Goal: Transaction & Acquisition: Purchase product/service

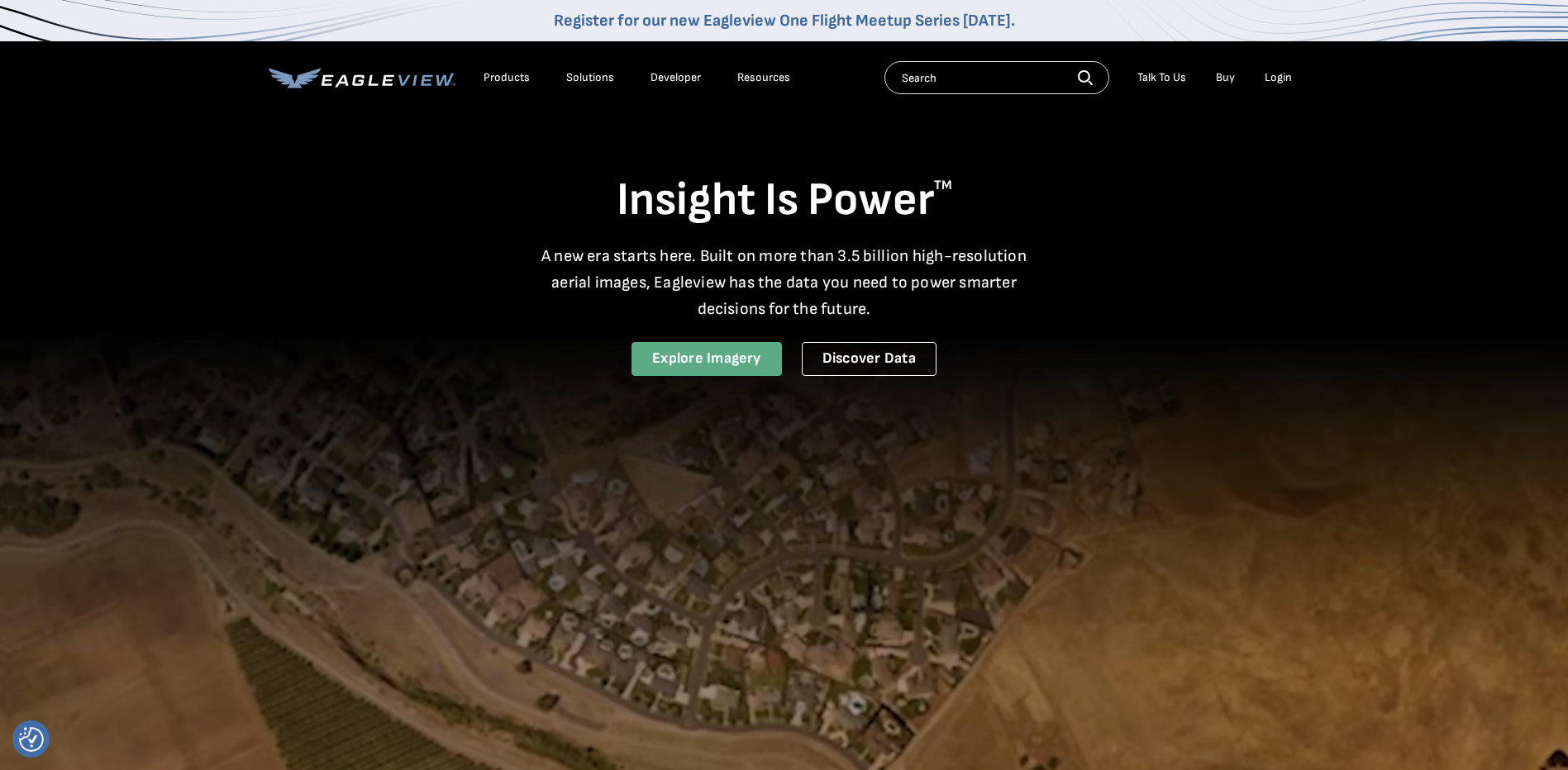
click at [777, 358] on link "Explore Imagery" at bounding box center [707, 359] width 150 height 34
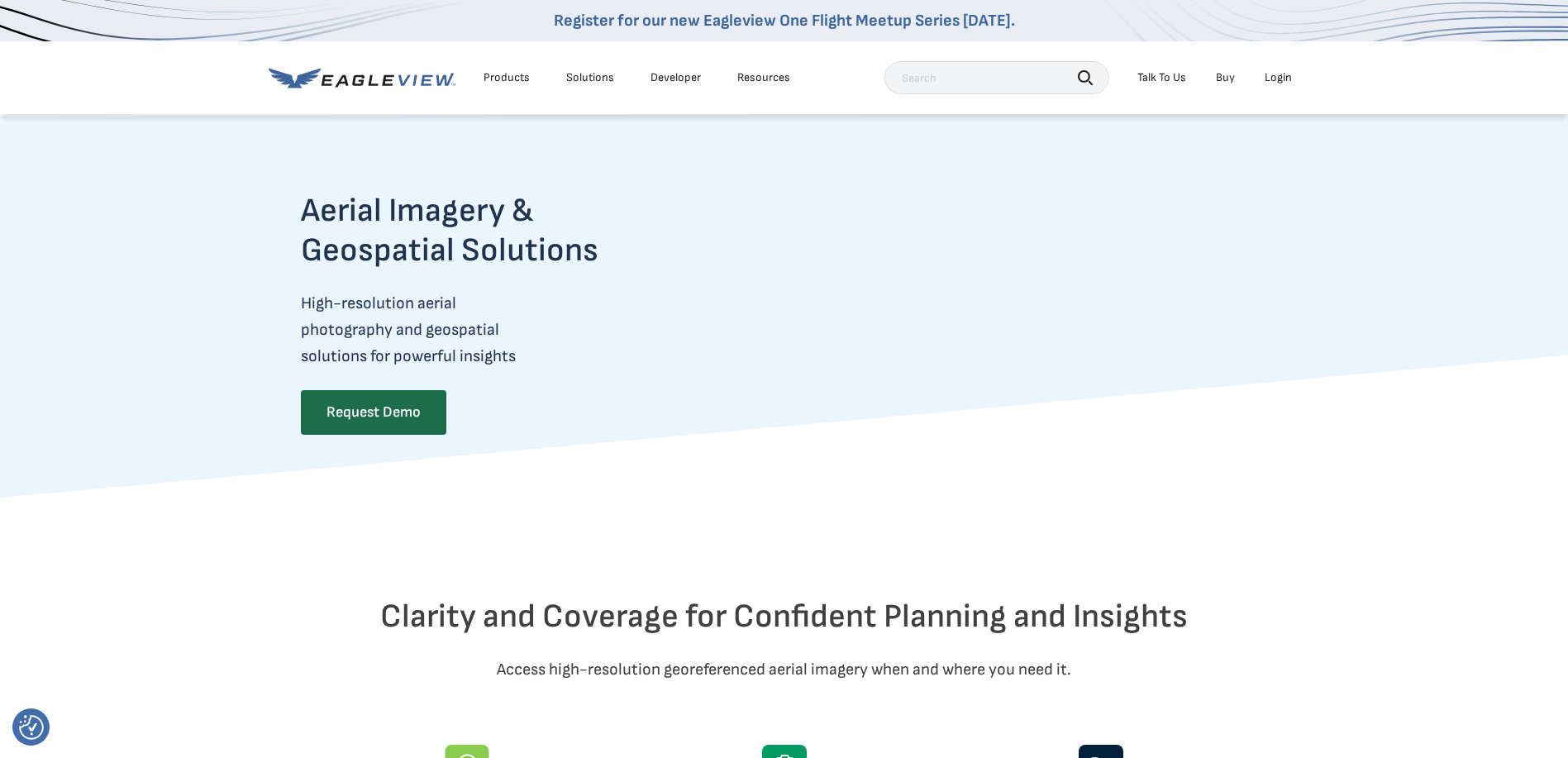
click at [946, 84] on input "text" at bounding box center [997, 78] width 225 height 33
click at [960, 75] on input "text" at bounding box center [997, 78] width 225 height 33
click at [515, 70] on div "Products" at bounding box center [506, 78] width 46 height 15
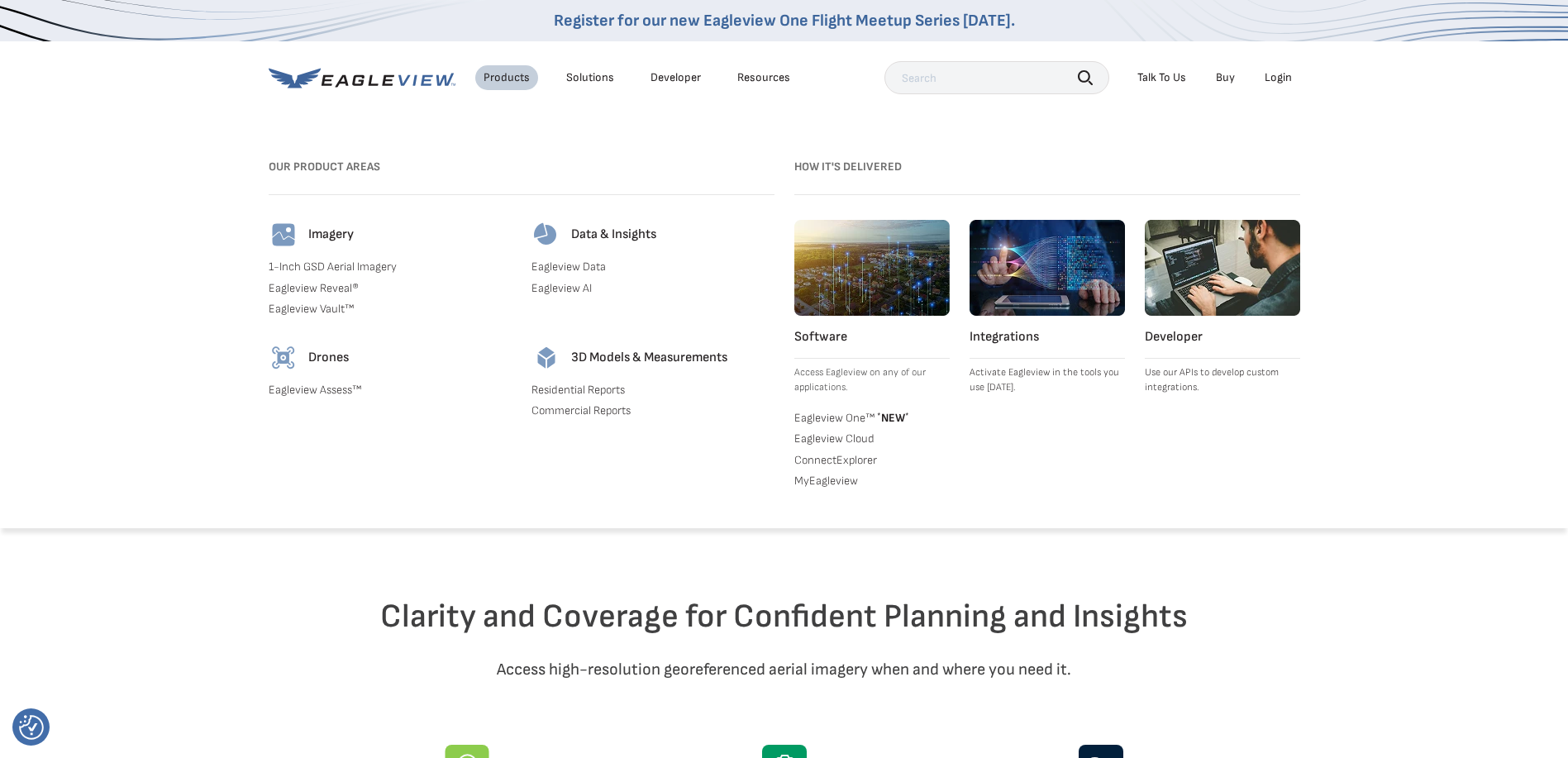
click at [574, 389] on link "Residential Reports" at bounding box center [652, 390] width 243 height 15
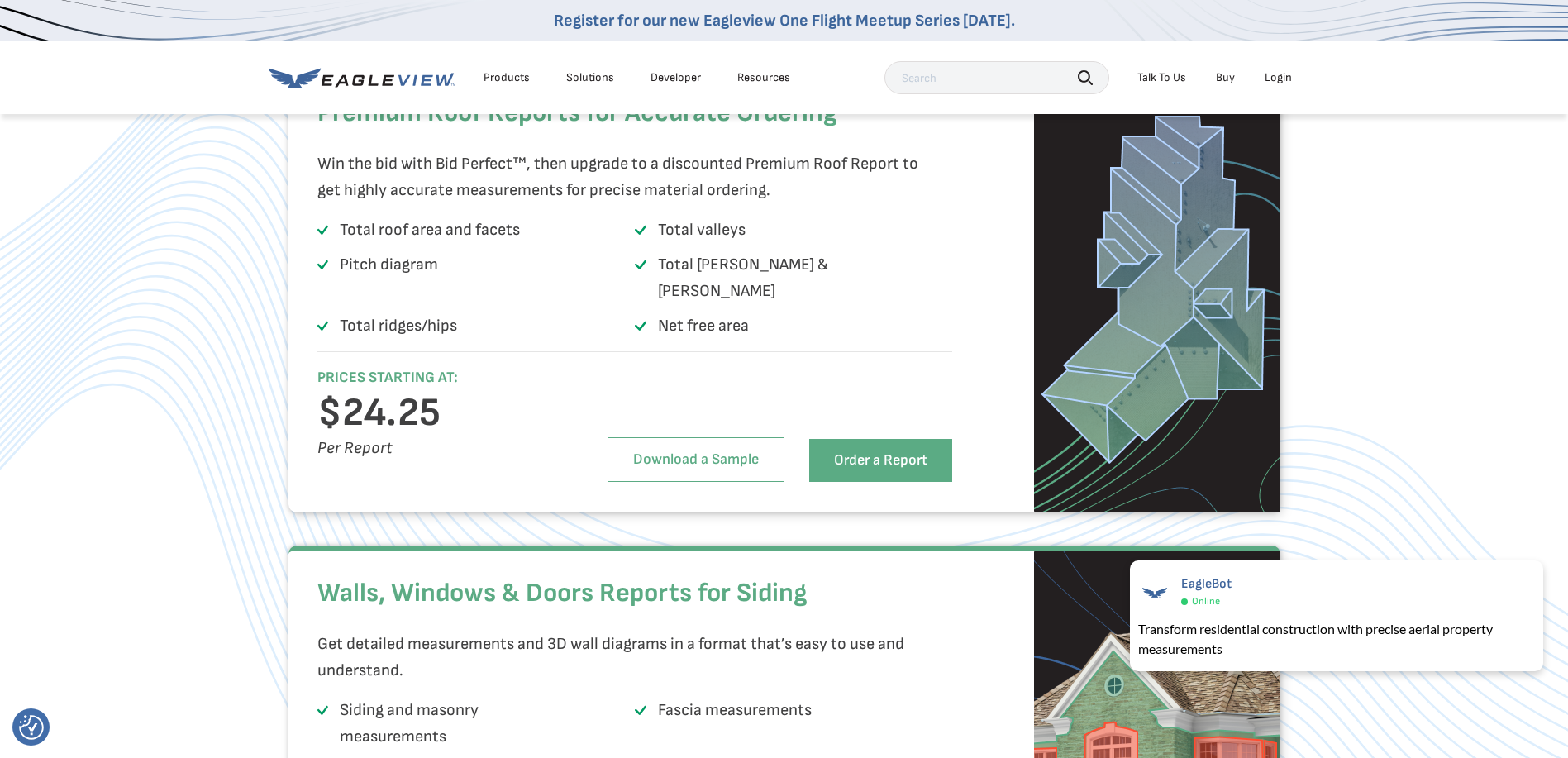
scroll to position [2233, 0]
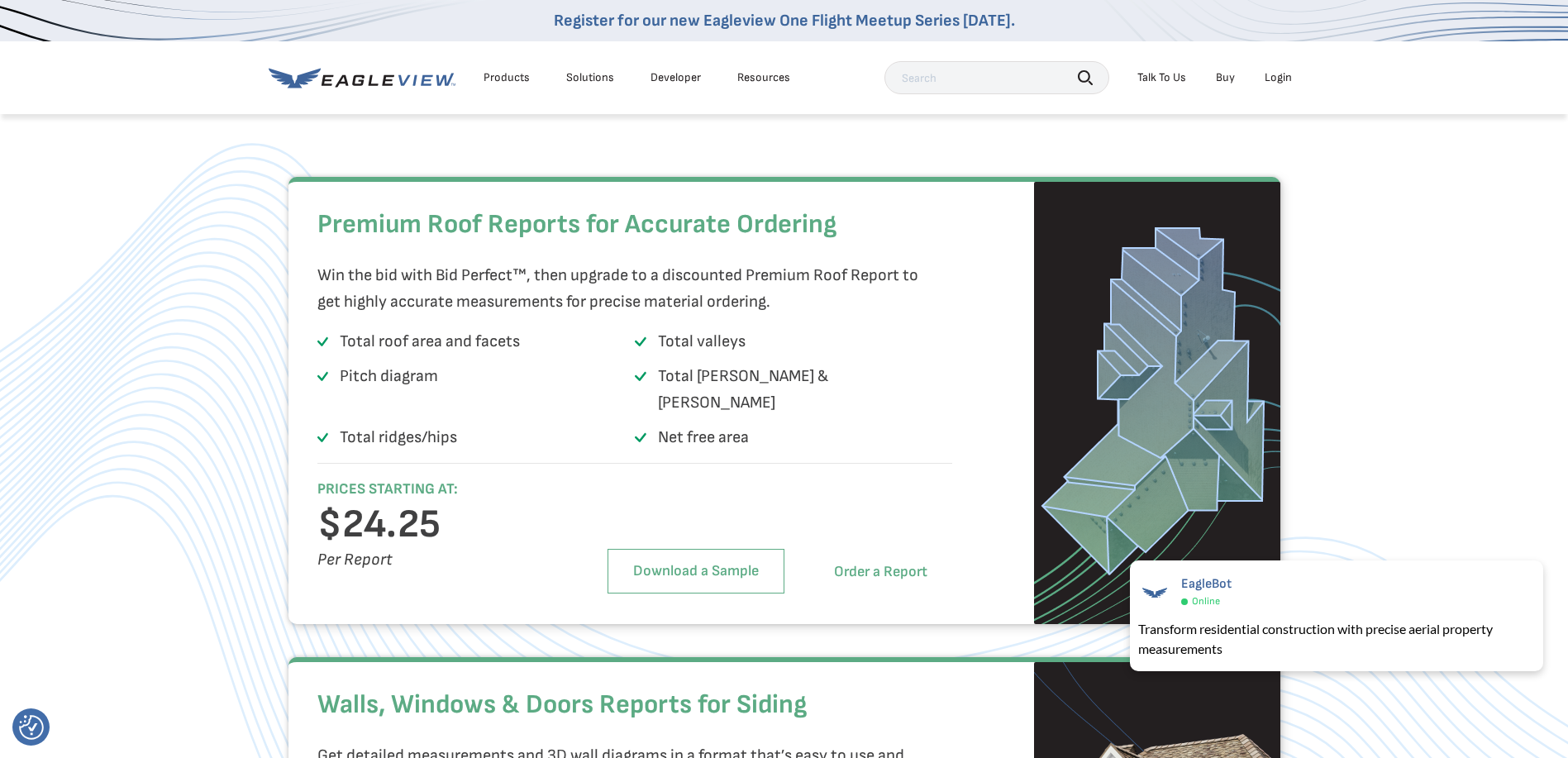
click at [916, 591] on link "Order a Report" at bounding box center [880, 572] width 143 height 43
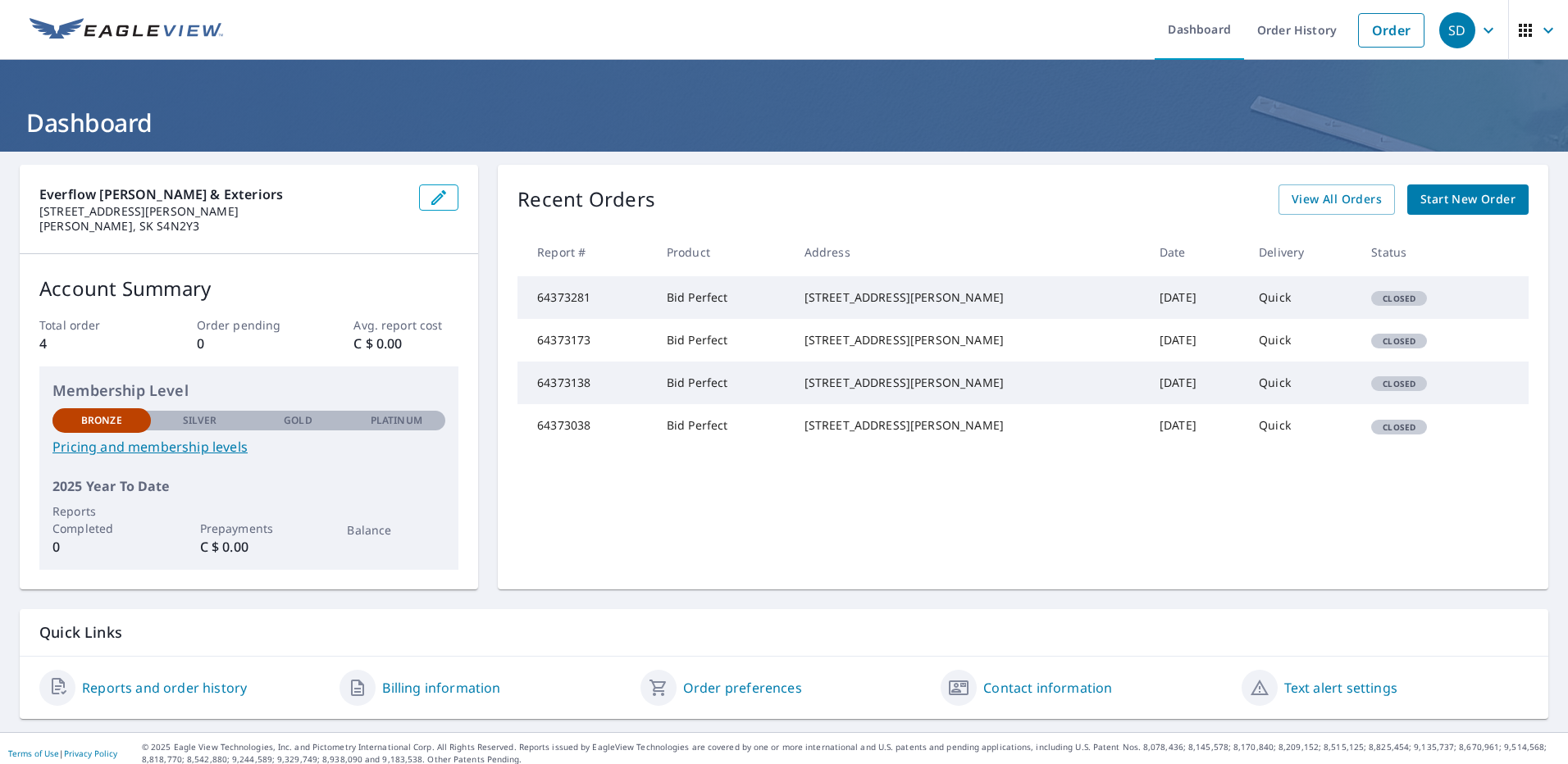
click at [1454, 199] on span "Start New Order" at bounding box center [1468, 200] width 95 height 21
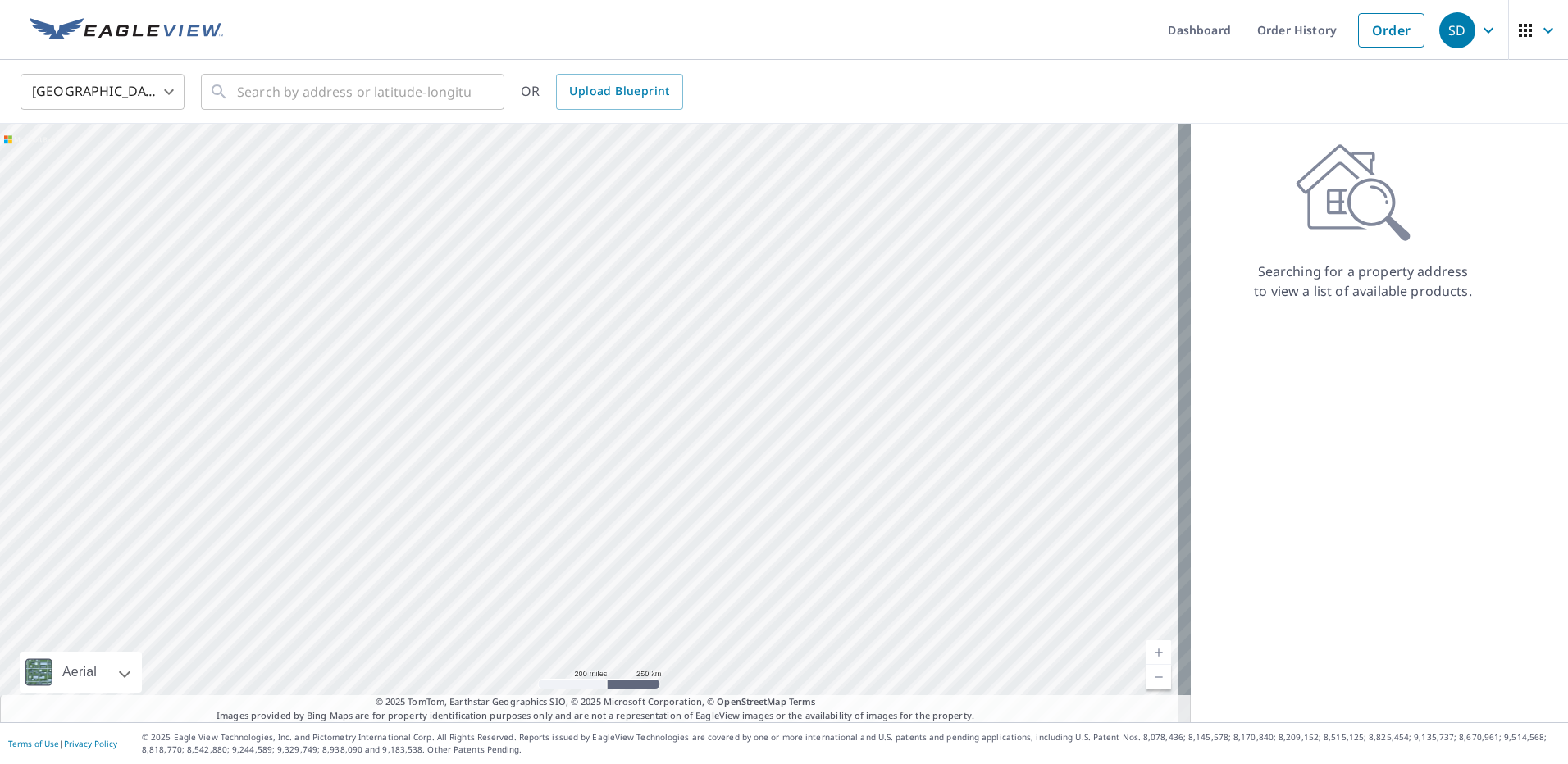
click at [158, 99] on body "SD SD Dashboard Order History Order SD [GEOGRAPHIC_DATA] US ​ ​ OR Upload Bluep…" at bounding box center [784, 382] width 1568 height 764
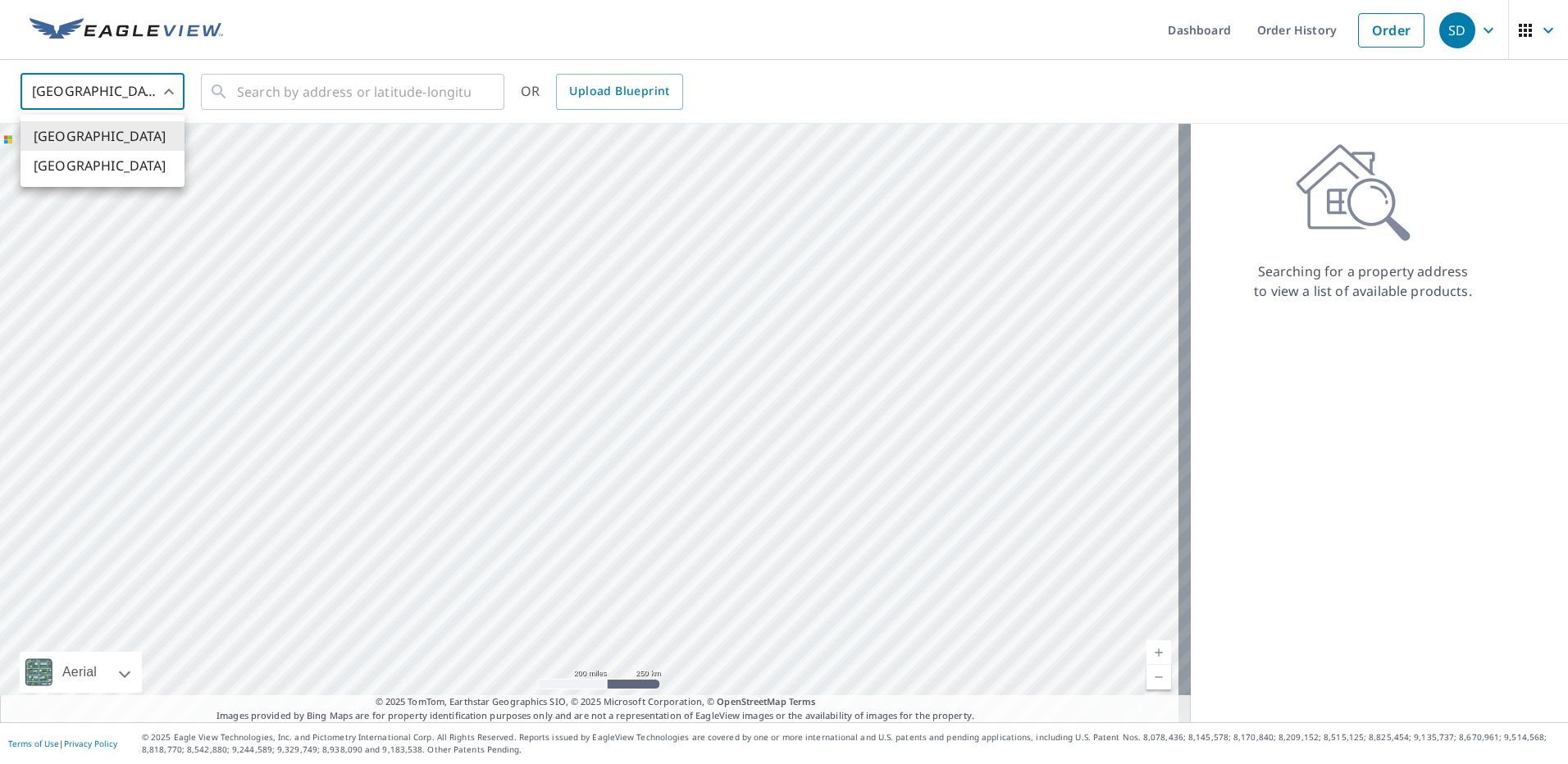
click at [94, 167] on li "[GEOGRAPHIC_DATA]" at bounding box center [103, 166] width 164 height 30
type input "CA"
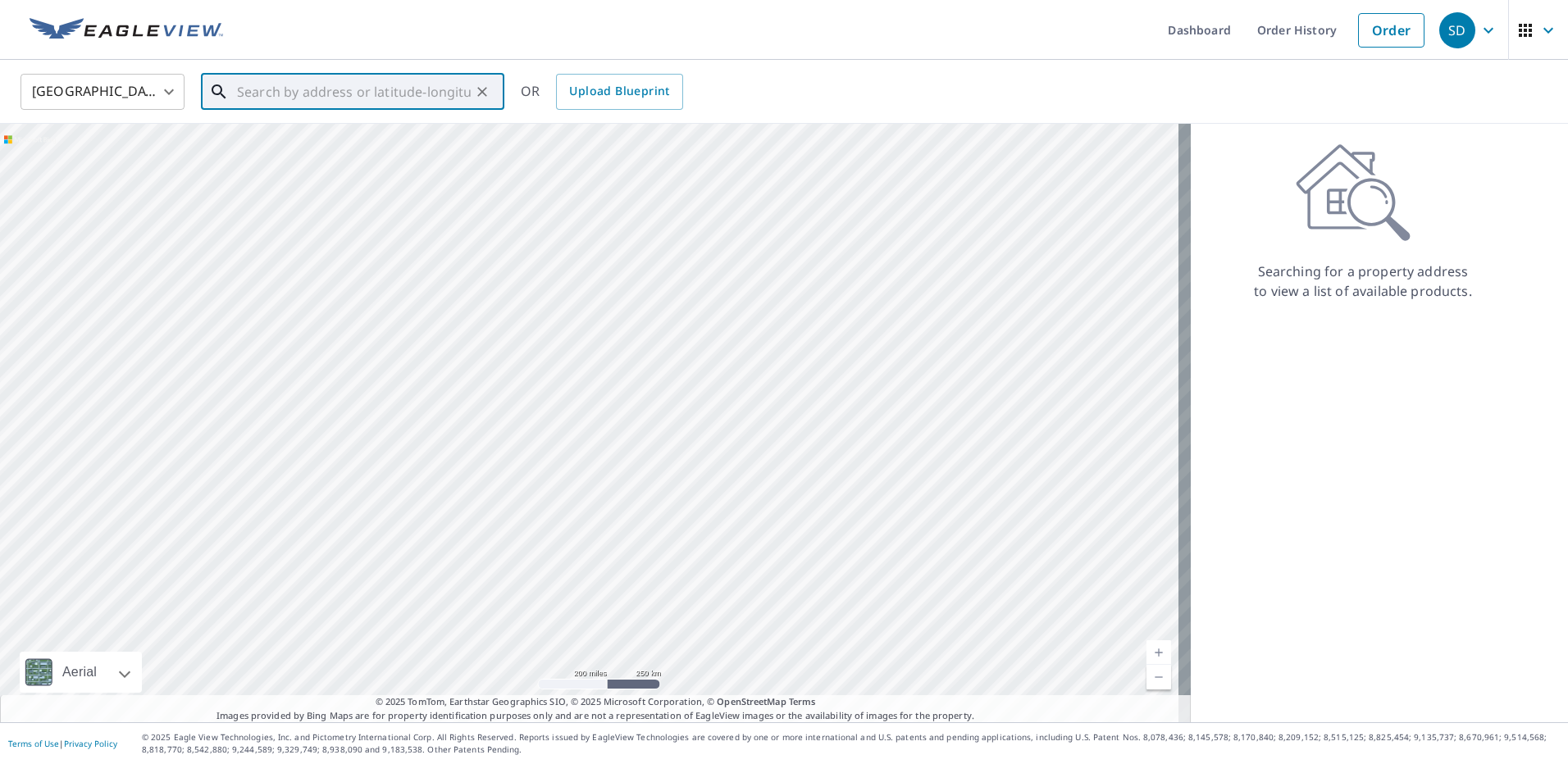
click at [407, 99] on input "text" at bounding box center [354, 91] width 234 height 46
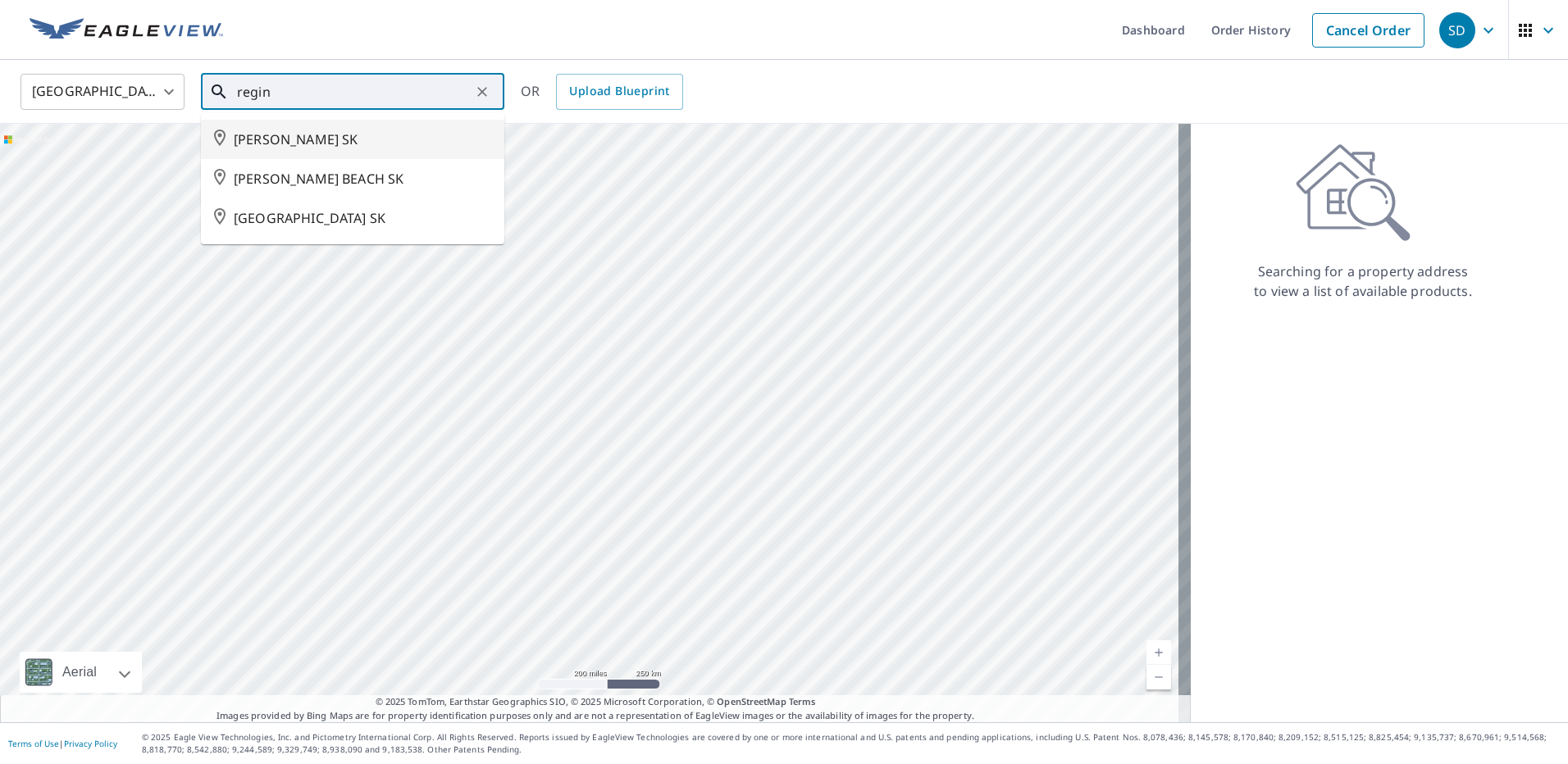
click at [387, 147] on span "[PERSON_NAME] SK" at bounding box center [362, 139] width 258 height 20
type input "[PERSON_NAME] SK"
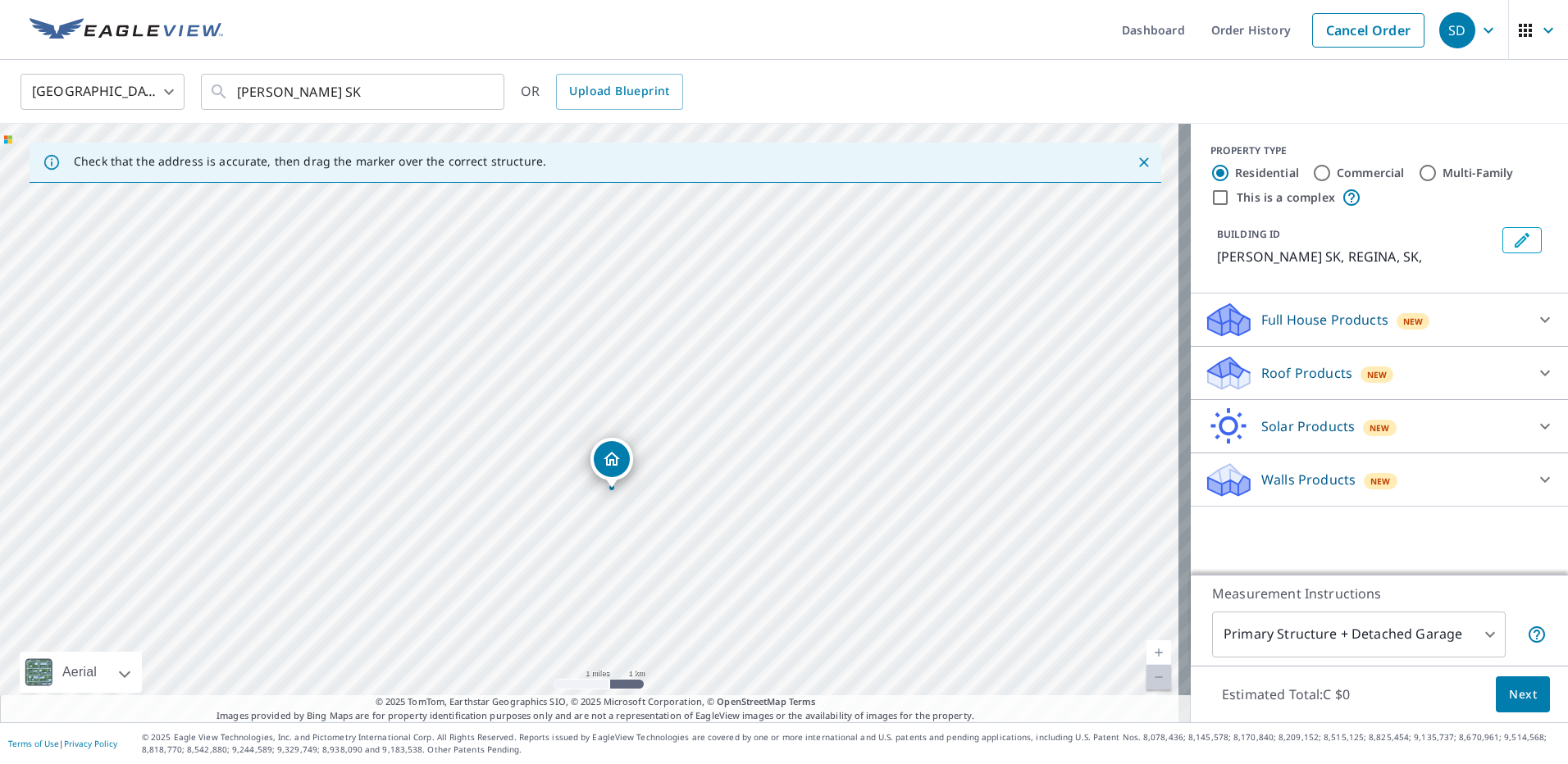
drag, startPoint x: 893, startPoint y: 336, endPoint x: 801, endPoint y: 457, distance: 152.0
click at [801, 469] on div "[PERSON_NAME] SK [PERSON_NAME] SK" at bounding box center [595, 423] width 1191 height 598
drag, startPoint x: 622, startPoint y: 322, endPoint x: 672, endPoint y: 588, distance: 270.7
click at [672, 588] on div "[PERSON_NAME] SK [PERSON_NAME] SK" at bounding box center [595, 423] width 1191 height 598
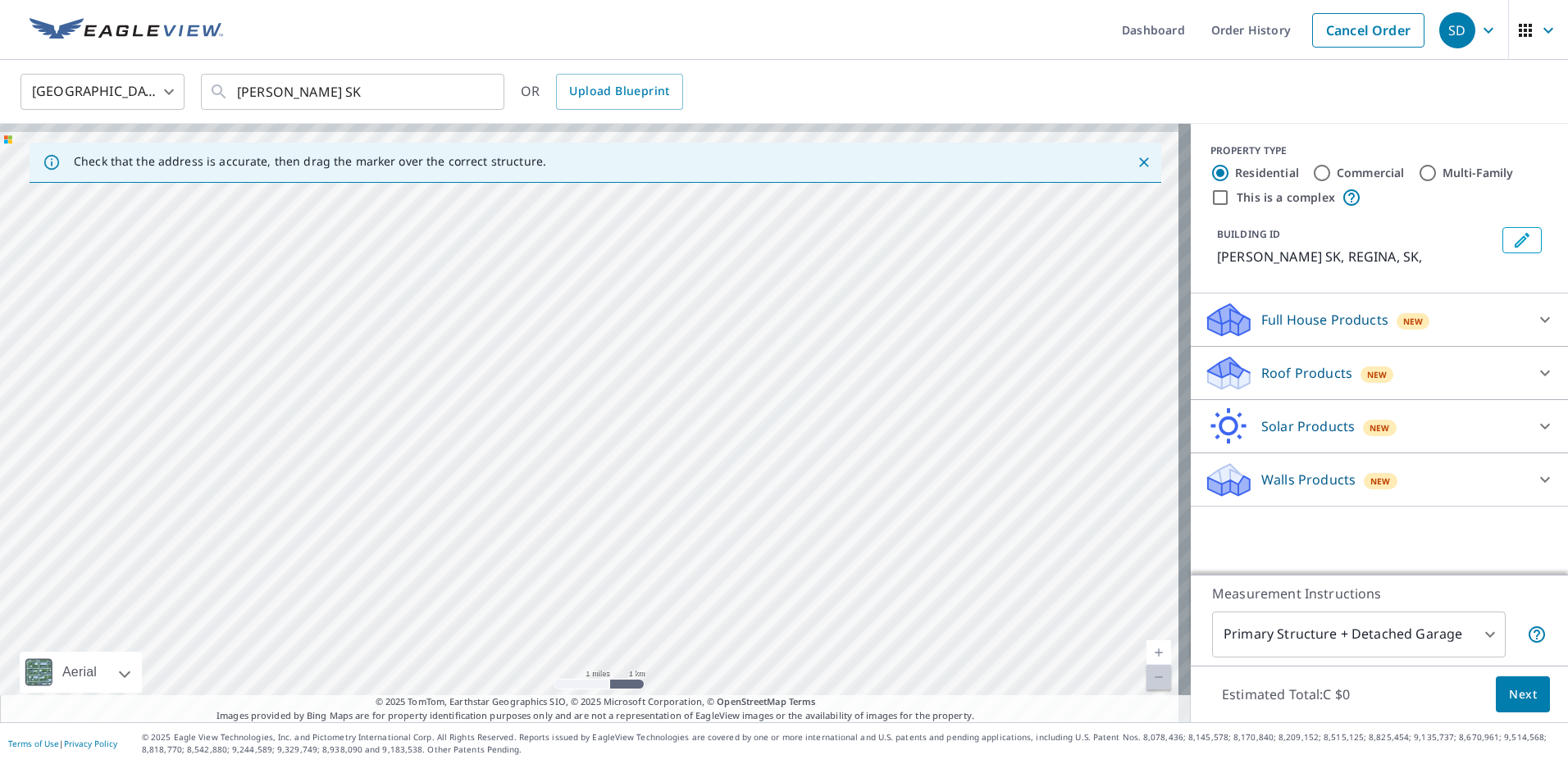
drag, startPoint x: 680, startPoint y: 380, endPoint x: 680, endPoint y: 416, distance: 36.0
click at [680, 416] on div "[PERSON_NAME] SK [PERSON_NAME] SK" at bounding box center [595, 423] width 1191 height 598
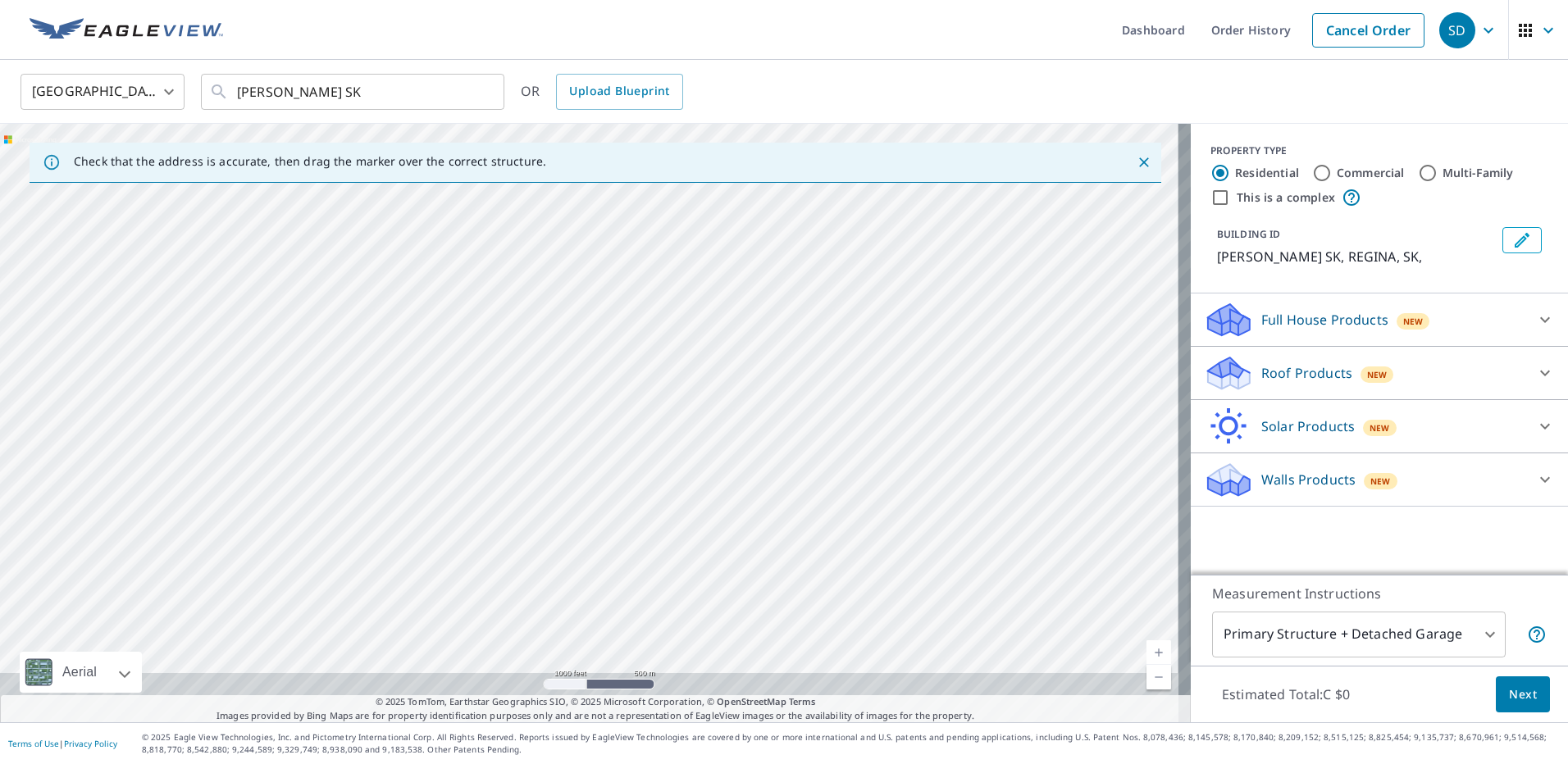
drag, startPoint x: 656, startPoint y: 420, endPoint x: 661, endPoint y: 156, distance: 264.0
click at [662, 147] on div "Check that the address is accurate, then drag the marker over the correct struc…" at bounding box center [595, 423] width 1191 height 598
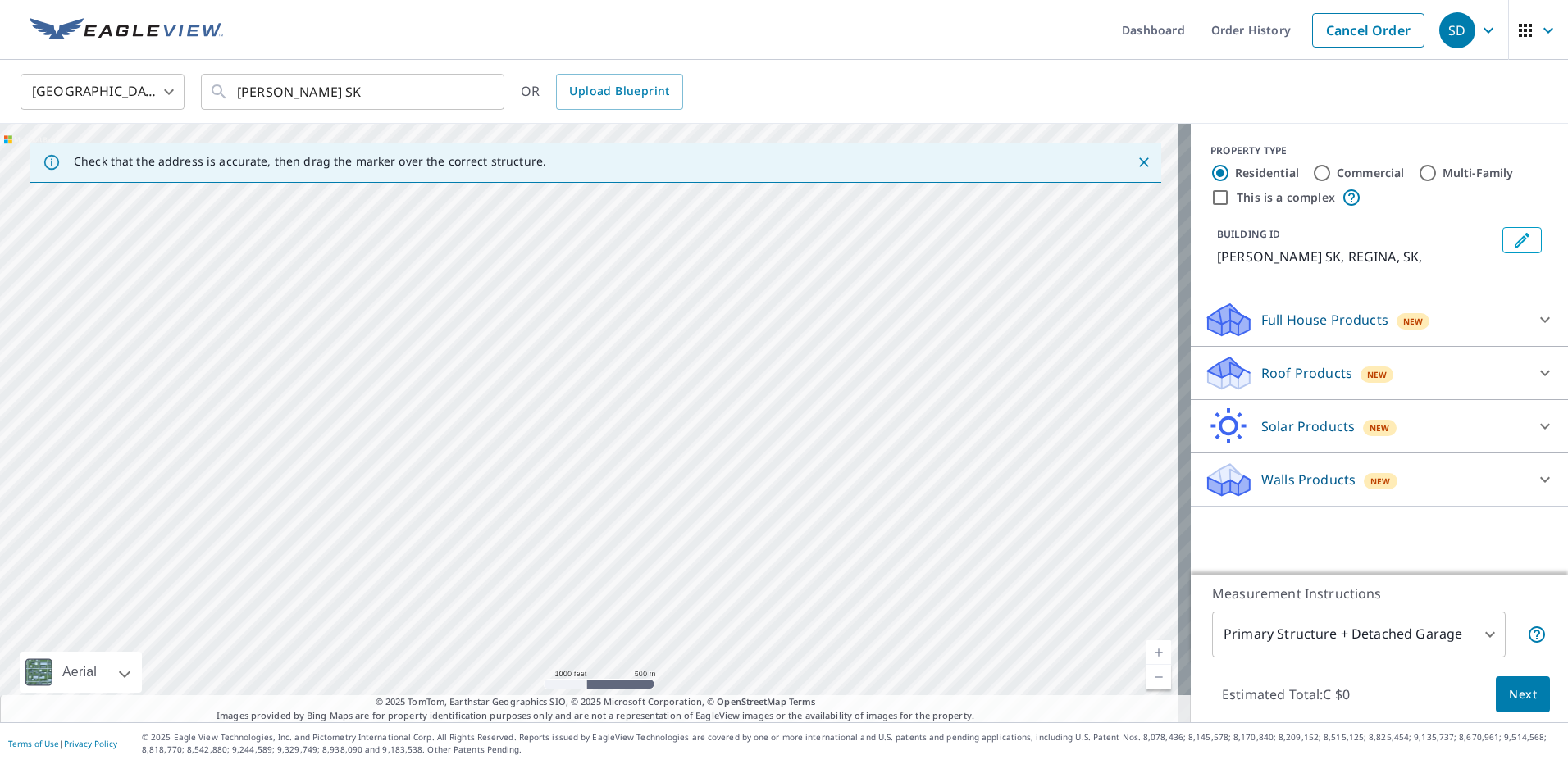
click at [664, 448] on div "[PERSON_NAME] SK [PERSON_NAME] SK" at bounding box center [595, 423] width 1191 height 598
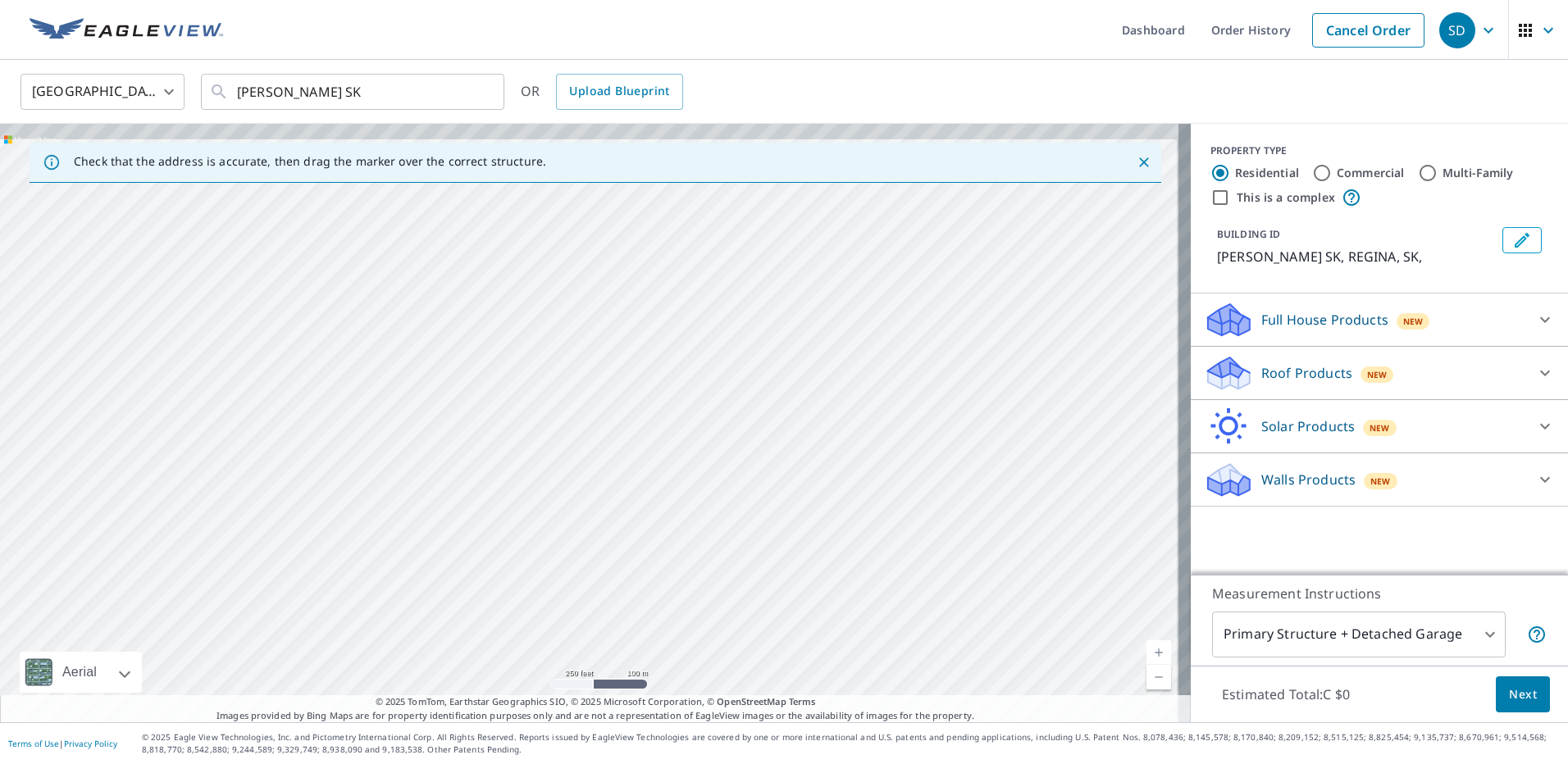
drag, startPoint x: 793, startPoint y: 364, endPoint x: 790, endPoint y: 566, distance: 202.0
click at [790, 566] on div "[PERSON_NAME] SK [PERSON_NAME] SK" at bounding box center [595, 423] width 1191 height 598
drag, startPoint x: 781, startPoint y: 384, endPoint x: 773, endPoint y: 595, distance: 211.2
click at [773, 595] on div "[PERSON_NAME] SK [PERSON_NAME] SK" at bounding box center [595, 423] width 1191 height 598
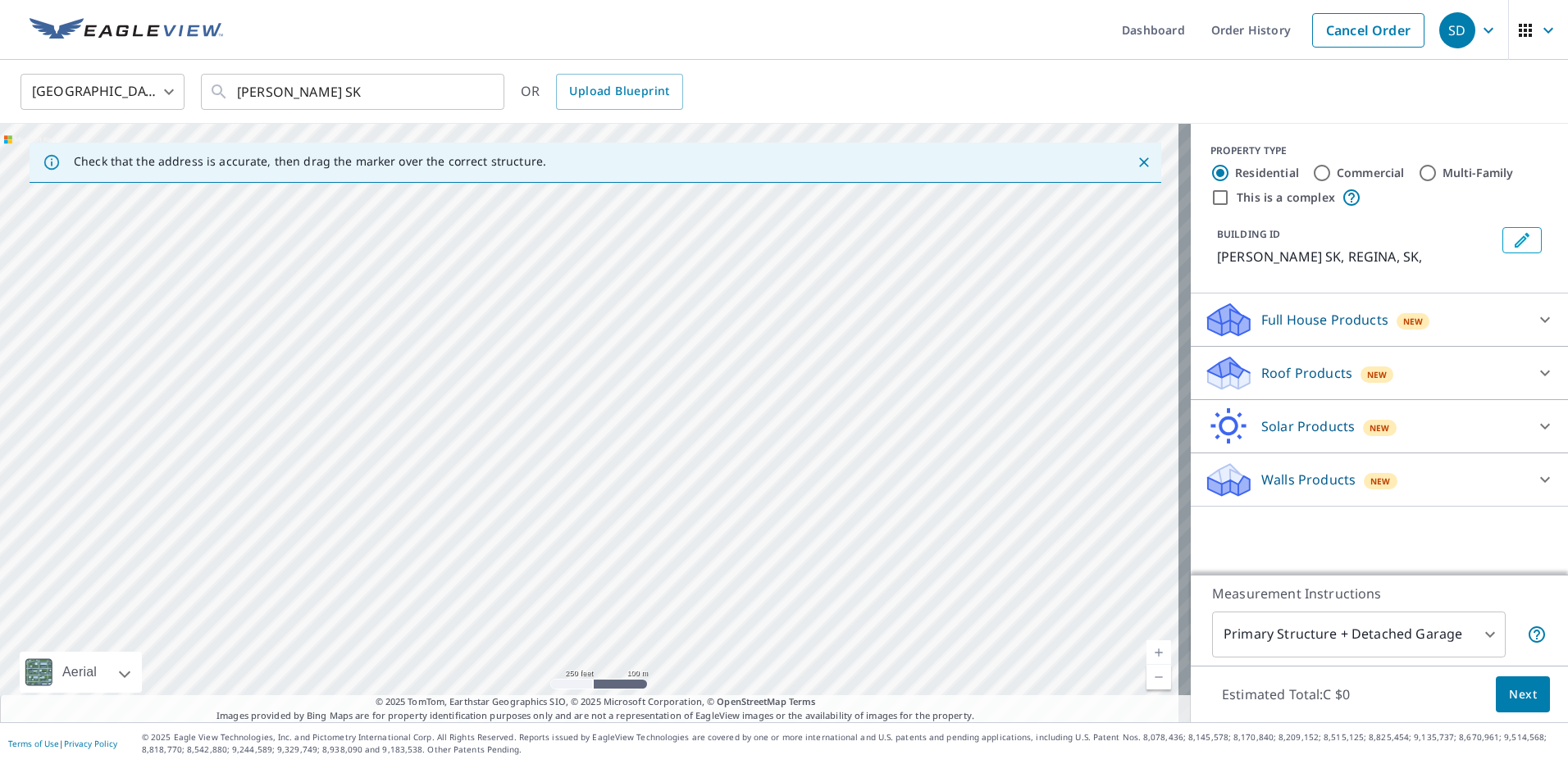
drag, startPoint x: 784, startPoint y: 322, endPoint x: 797, endPoint y: 567, distance: 245.3
click at [796, 582] on div "[PERSON_NAME] SK [PERSON_NAME] SK" at bounding box center [595, 423] width 1191 height 598
drag, startPoint x: 723, startPoint y: 377, endPoint x: 762, endPoint y: 444, distance: 77.5
click at [762, 444] on div "[PERSON_NAME] SK [PERSON_NAME] SK" at bounding box center [595, 423] width 1191 height 598
drag, startPoint x: 632, startPoint y: 390, endPoint x: 685, endPoint y: 379, distance: 54.1
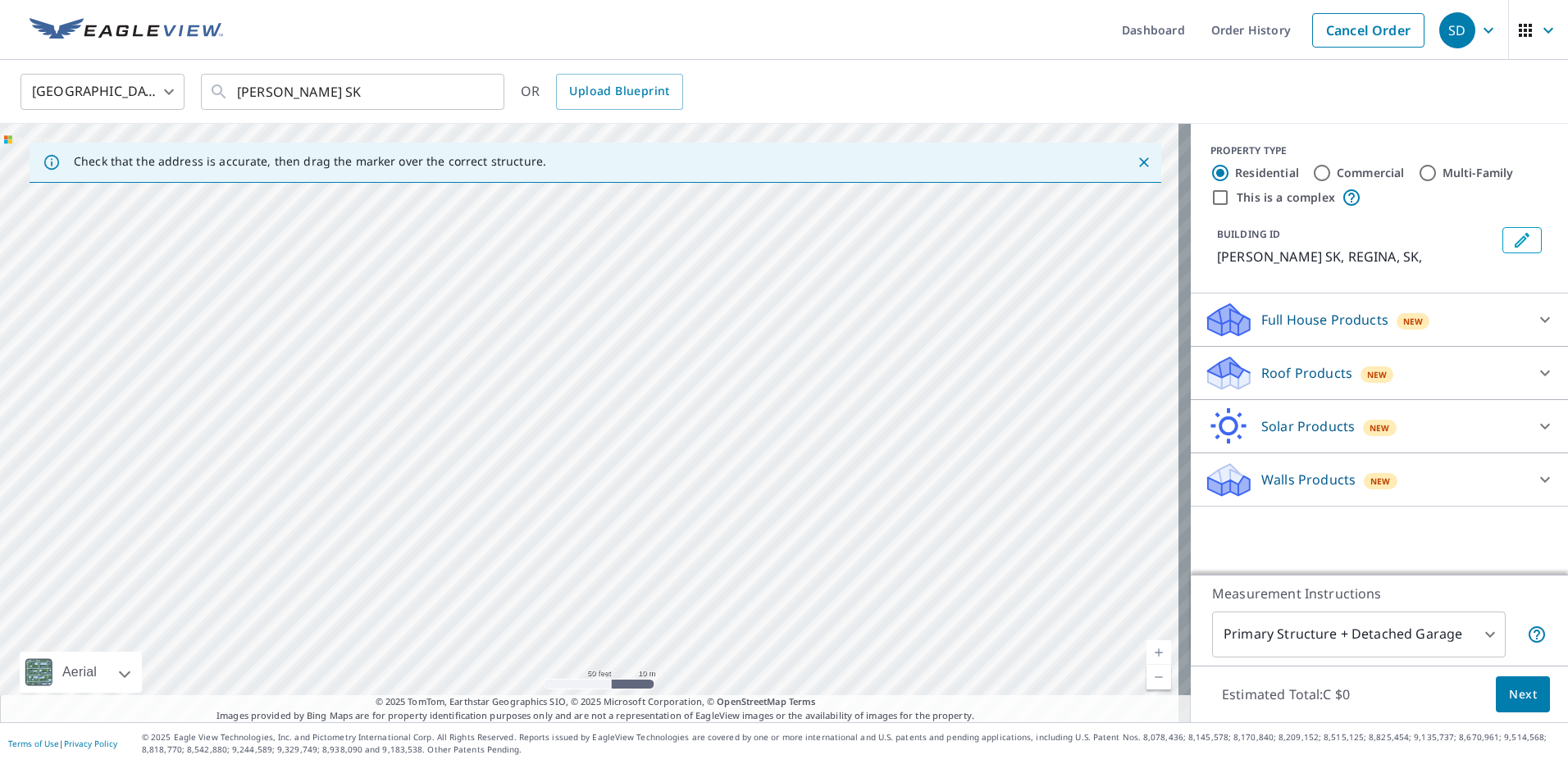
click at [685, 379] on div "[PERSON_NAME] SK [PERSON_NAME] SK" at bounding box center [595, 423] width 1191 height 598
drag, startPoint x: 674, startPoint y: 355, endPoint x: 651, endPoint y: 303, distance: 56.9
drag, startPoint x: 786, startPoint y: 276, endPoint x: 820, endPoint y: 458, distance: 185.1
click at [820, 458] on div "[STREET_ADDRESS][PERSON_NAME]" at bounding box center [595, 423] width 1191 height 598
drag, startPoint x: 687, startPoint y: 471, endPoint x: 683, endPoint y: 216, distance: 255.0
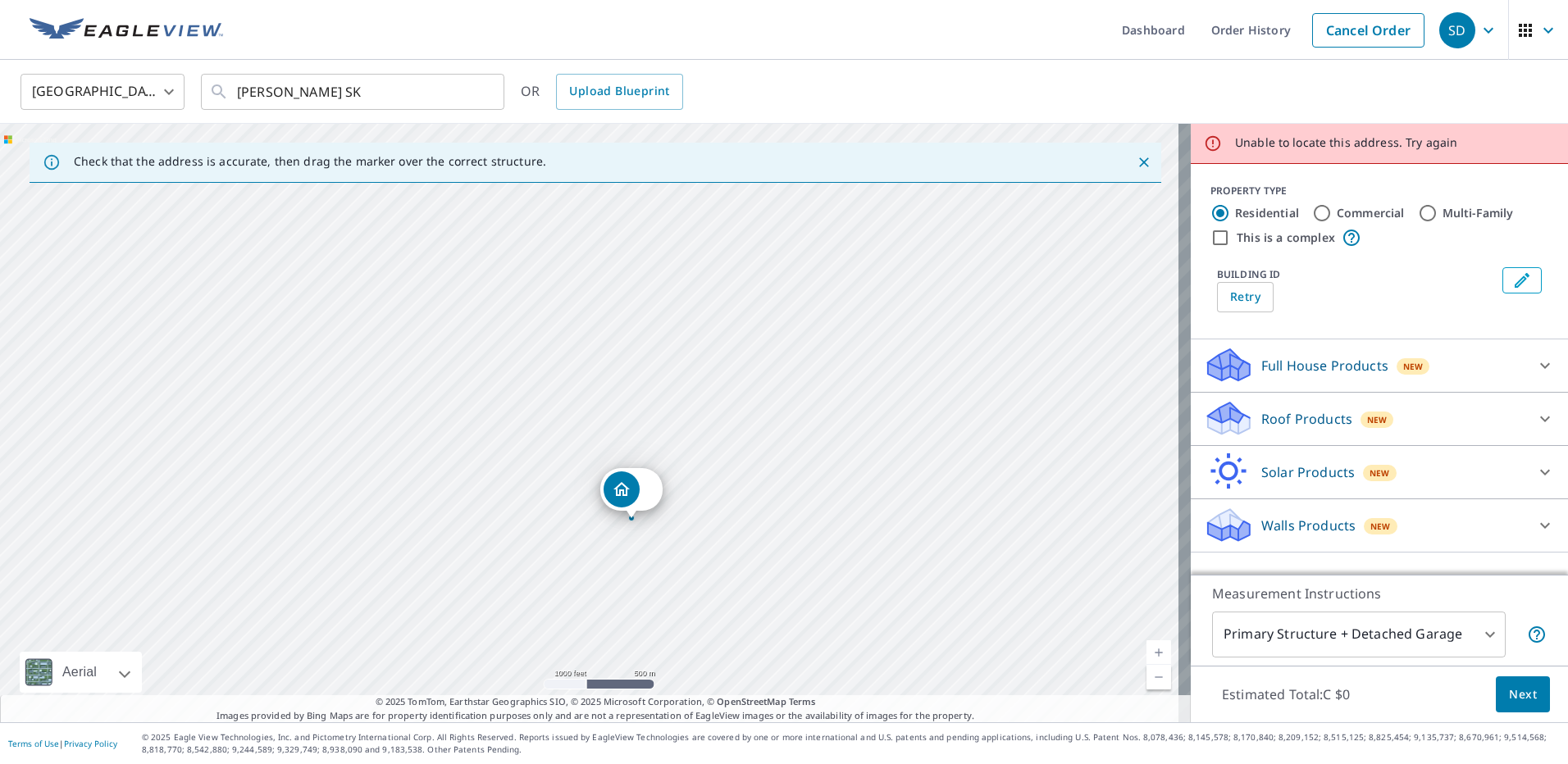
drag, startPoint x: 652, startPoint y: 399, endPoint x: 774, endPoint y: 244, distance: 197.3
click at [774, 244] on div "Try again" at bounding box center [595, 423] width 1191 height 598
drag, startPoint x: 653, startPoint y: 374, endPoint x: 654, endPoint y: 222, distance: 152.0
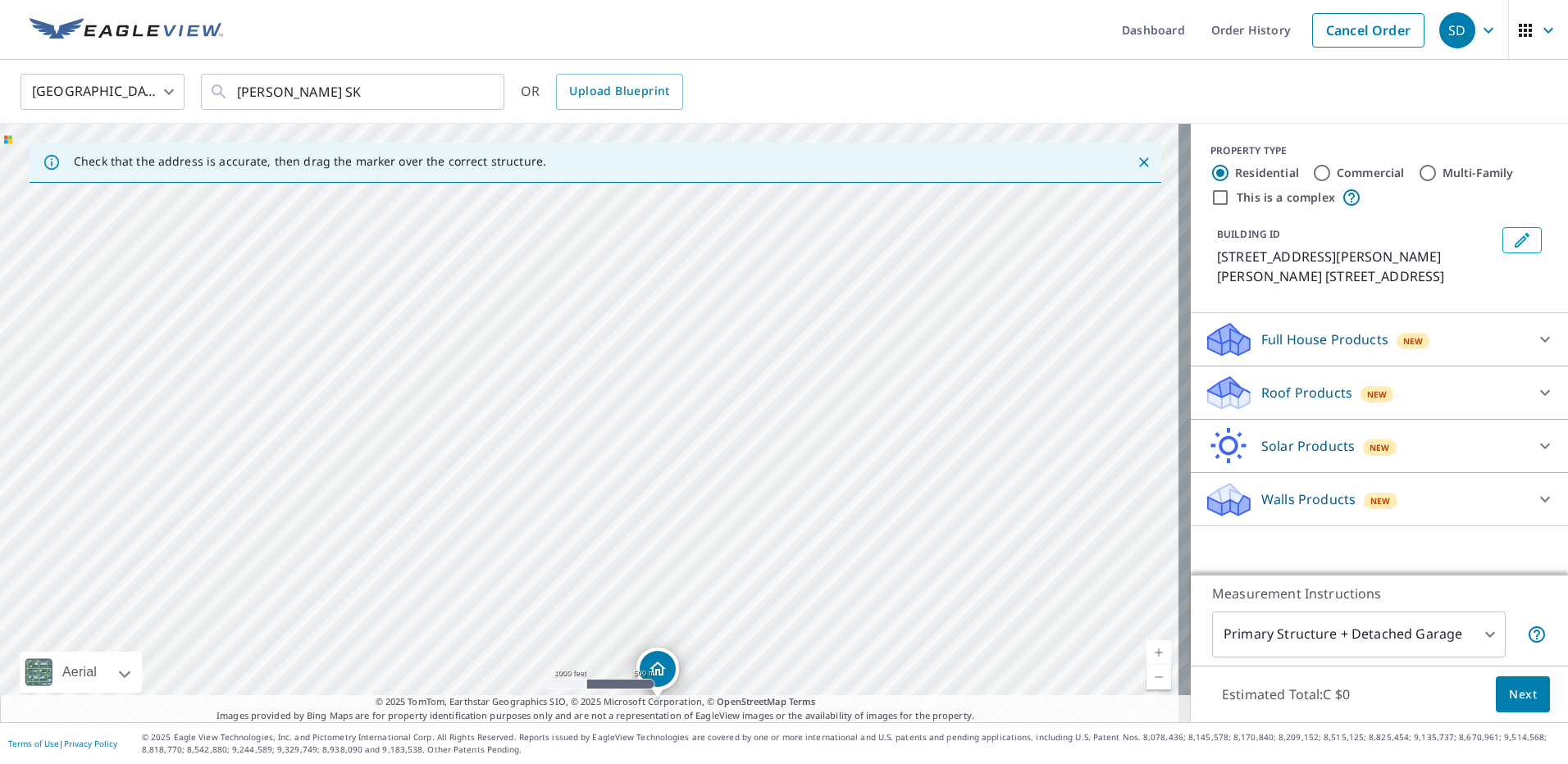
drag, startPoint x: 573, startPoint y: 310, endPoint x: 695, endPoint y: 476, distance: 206.0
click at [695, 476] on div "[STREET_ADDRESS][PERSON_NAME] 159 SK S4K0A8" at bounding box center [595, 423] width 1191 height 598
drag, startPoint x: 649, startPoint y: 667, endPoint x: 605, endPoint y: 184, distance: 485.0
click at [605, 184] on div "Check that the address is accurate, then drag the marker over the correct struc…" at bounding box center [595, 423] width 1191 height 598
click at [606, 181] on div "Check that the address is accurate, then drag the marker over the correct struc…" at bounding box center [596, 162] width 1132 height 40
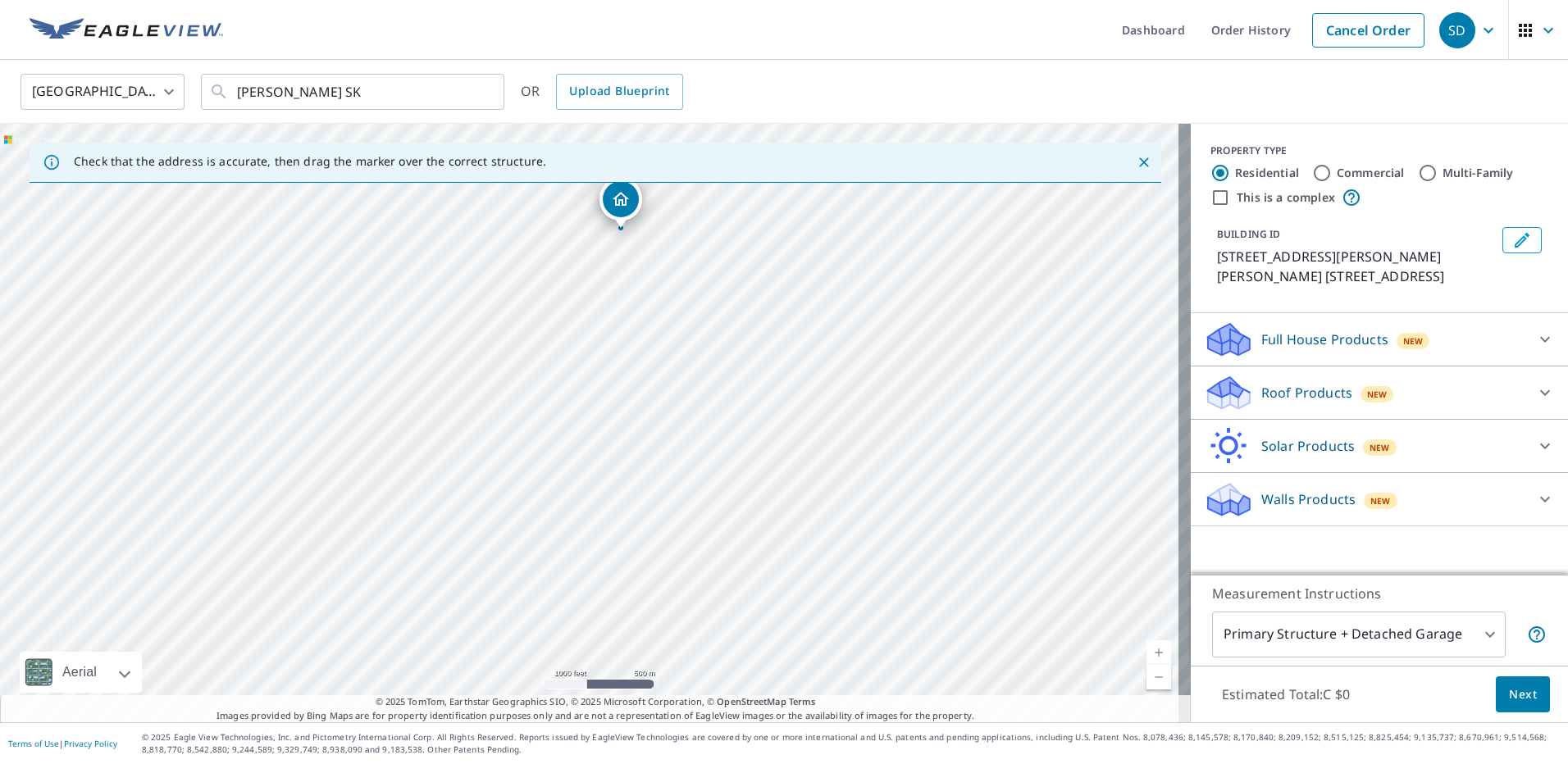
click at [612, 202] on div "[STREET_ADDRESS][PERSON_NAME] 159 SK S4K0A8" at bounding box center [595, 423] width 1191 height 598
drag, startPoint x: 689, startPoint y: 452, endPoint x: 762, endPoint y: 357, distance: 119.8
click at [800, 343] on div "[STREET_ADDRESS][PERSON_NAME] 159 SK S4K0A8" at bounding box center [595, 423] width 1191 height 598
click at [682, 386] on div "[STREET_ADDRESS][PERSON_NAME] 159 SK S4K0A8" at bounding box center [595, 423] width 1191 height 598
drag, startPoint x: 727, startPoint y: 380, endPoint x: 776, endPoint y: 331, distance: 69.3
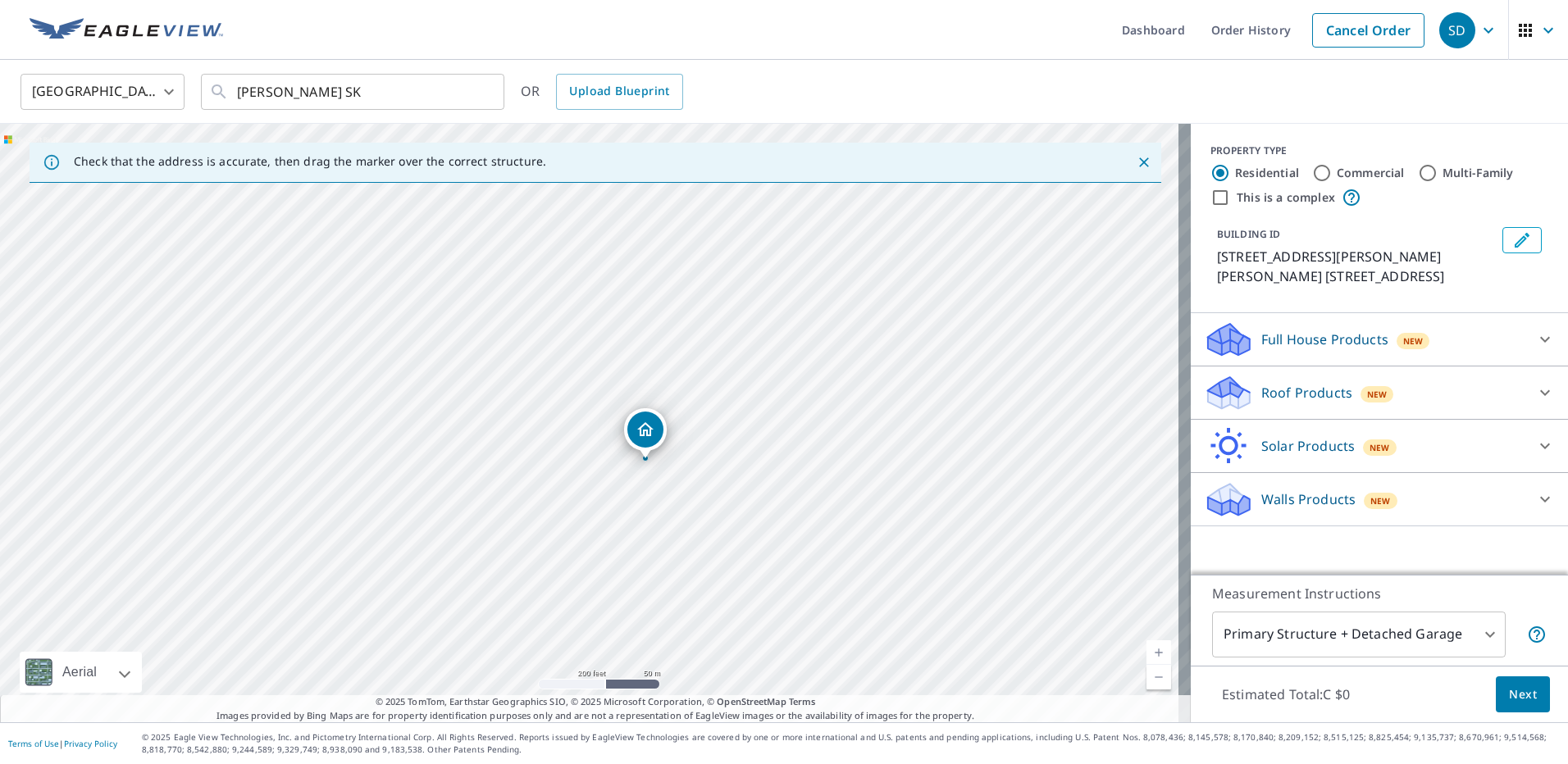
click at [776, 331] on div "[STREET_ADDRESS][PERSON_NAME] 159 SK S4K0A8" at bounding box center [595, 423] width 1191 height 598
drag, startPoint x: 644, startPoint y: 429, endPoint x: 594, endPoint y: 295, distance: 143.0
drag, startPoint x: 675, startPoint y: 333, endPoint x: 646, endPoint y: 380, distance: 55.2
click at [646, 380] on div "[STREET_ADDRESS][PERSON_NAME] 159 SK S4K0A8" at bounding box center [595, 423] width 1191 height 598
drag, startPoint x: 620, startPoint y: 355, endPoint x: 639, endPoint y: 358, distance: 19.2
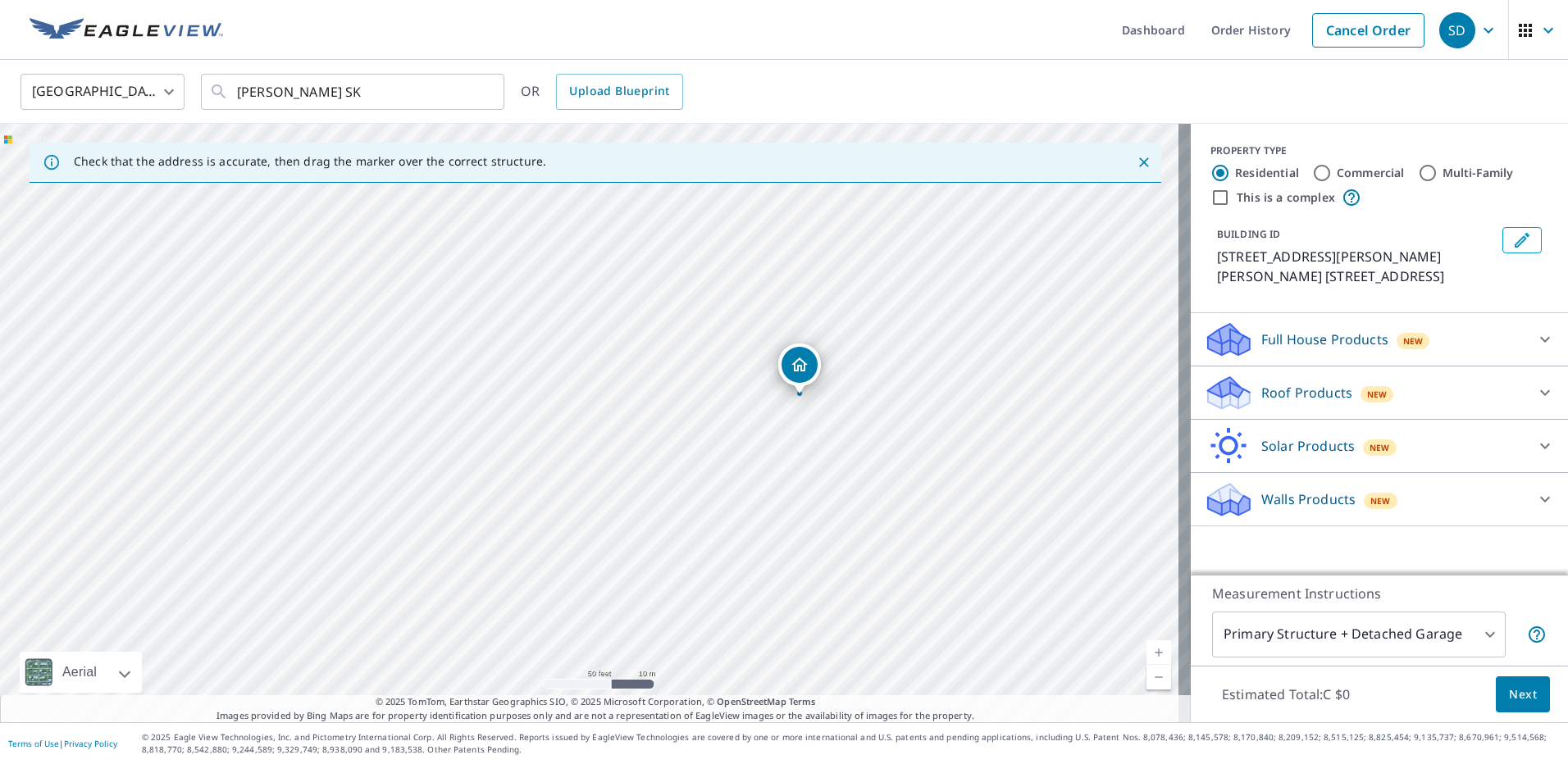
drag, startPoint x: 516, startPoint y: 407, endPoint x: 727, endPoint y: 380, distance: 212.7
click at [727, 380] on div "[STREET_ADDRESS][PERSON_NAME] 159 SK S4K0A8" at bounding box center [595, 423] width 1191 height 598
click at [1449, 634] on body "SD SD Dashboard Order History Cancel Order SD Canada CA ​ [PERSON_NAME] SK ​ OR…" at bounding box center [784, 382] width 1568 height 764
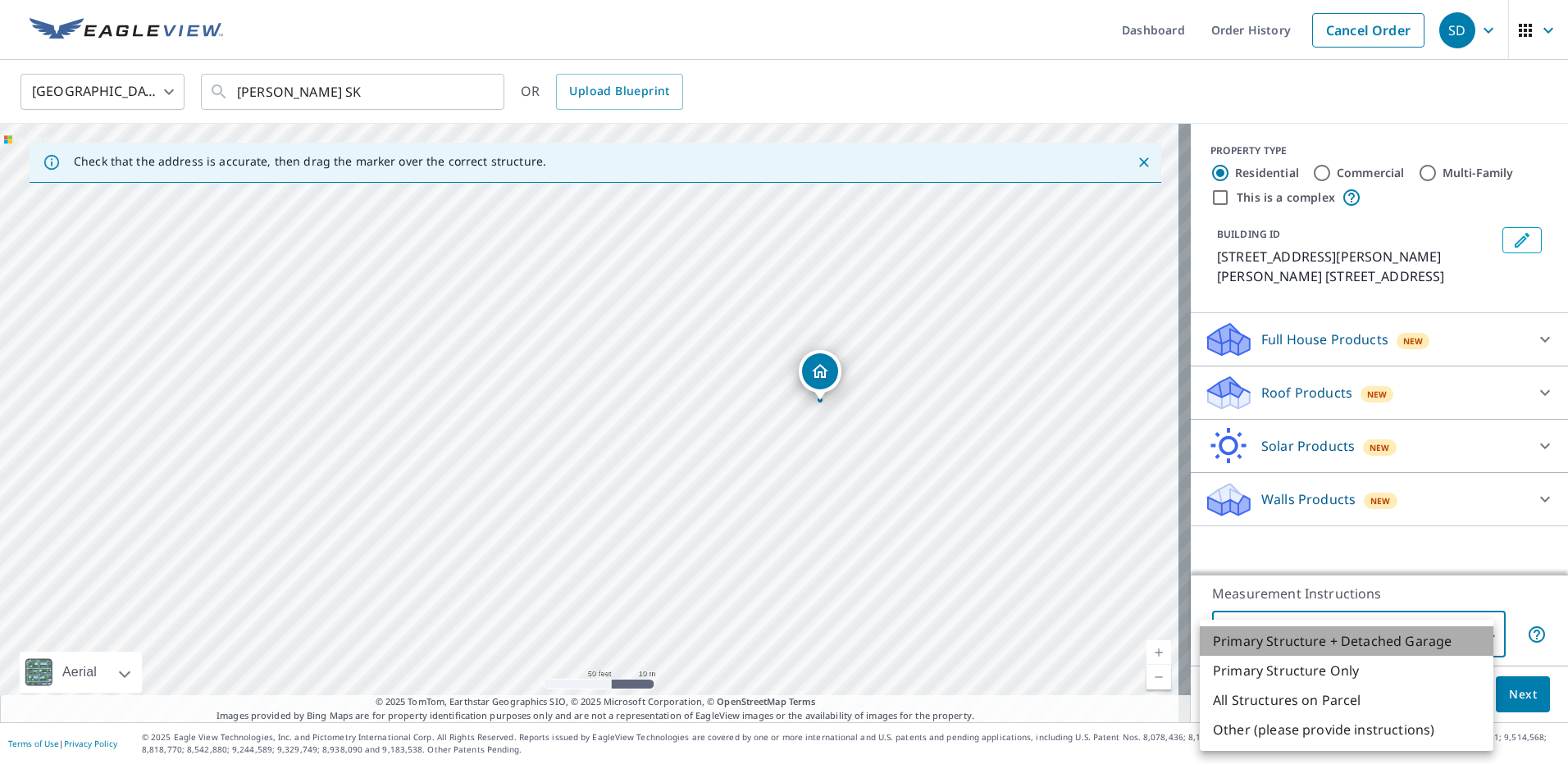
click at [1448, 645] on li "Primary Structure + Detached Garage" at bounding box center [1347, 641] width 293 height 30
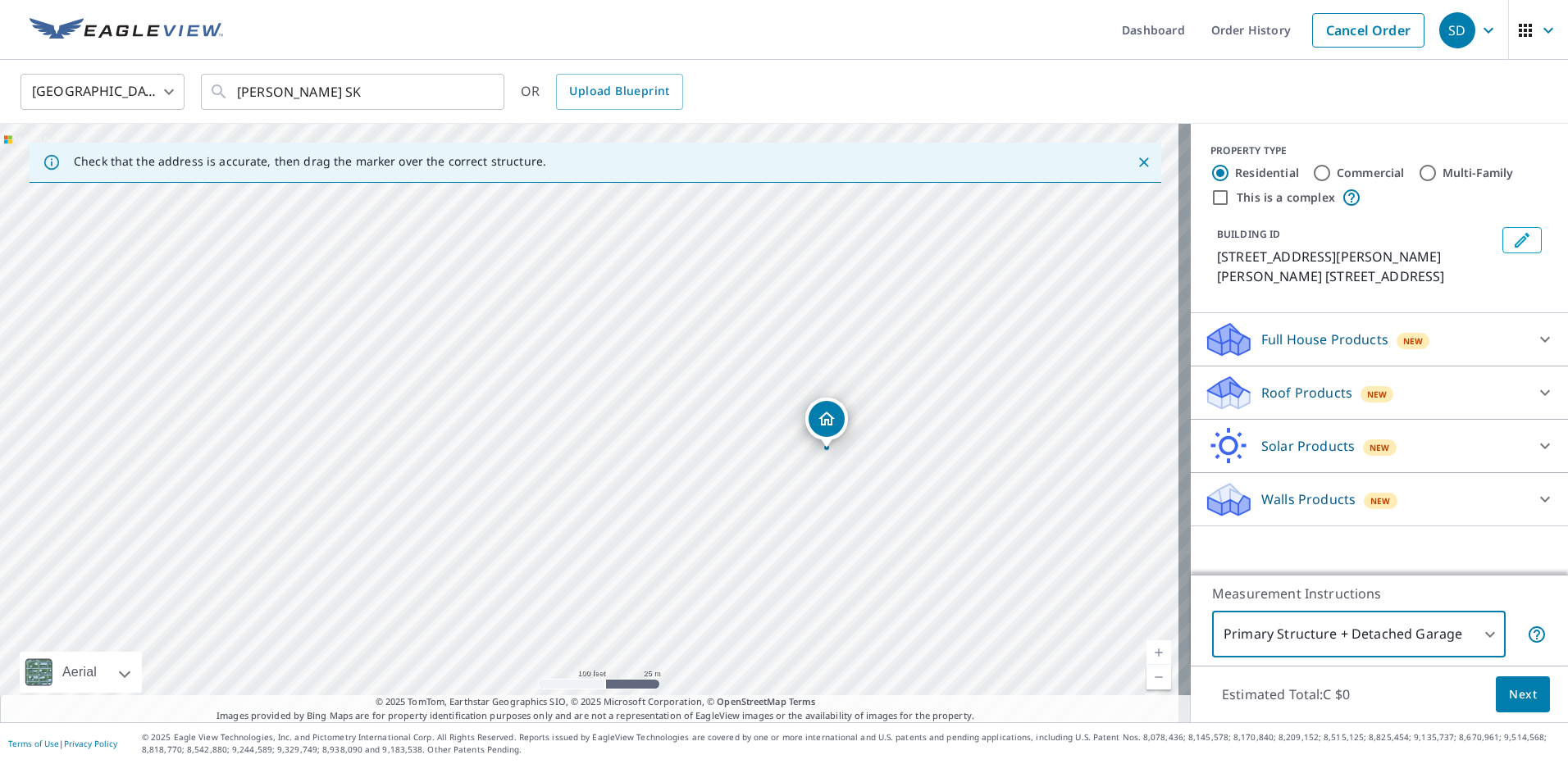
click at [1525, 699] on button "Next" at bounding box center [1522, 694] width 54 height 37
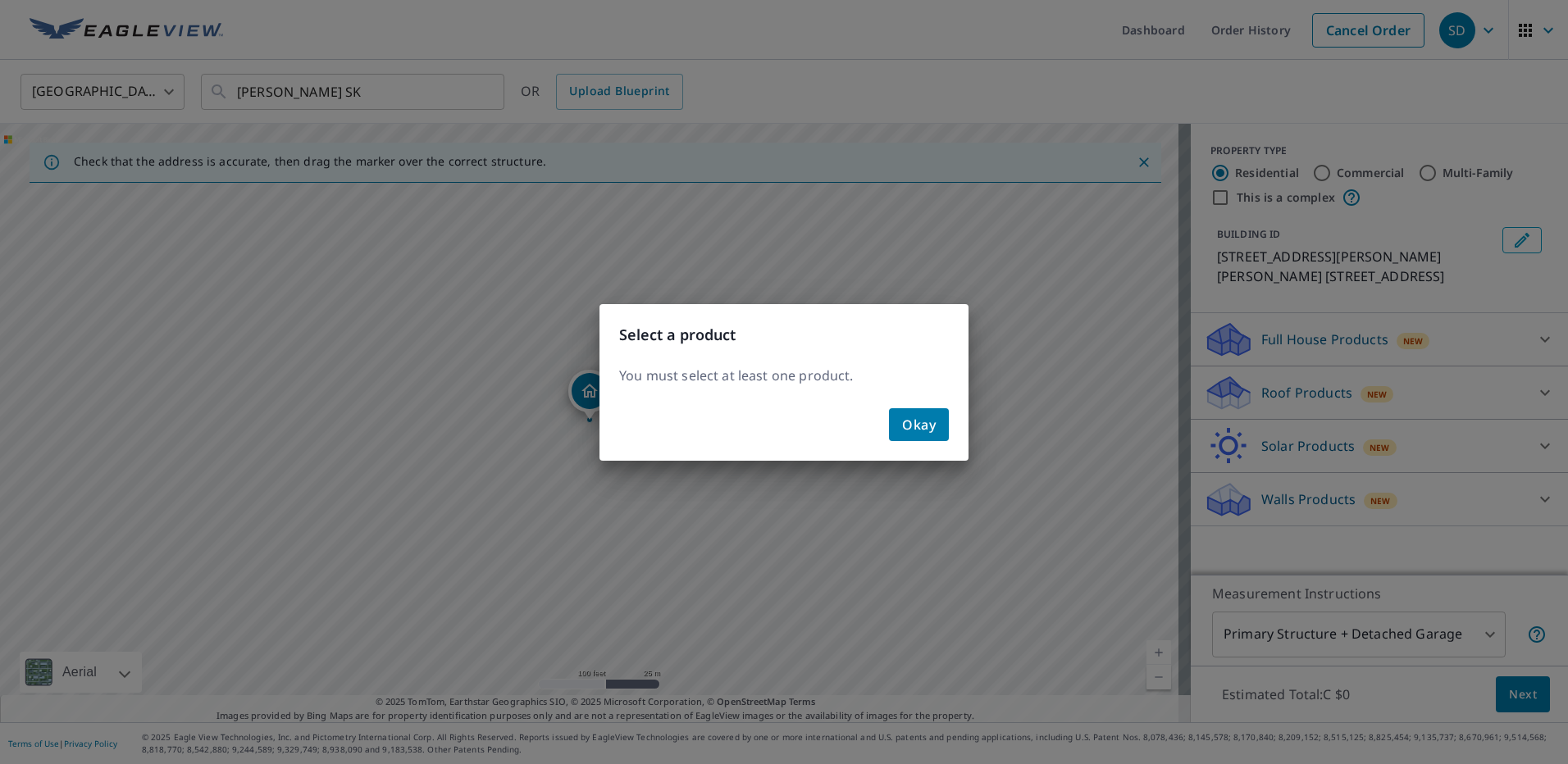
click at [930, 436] on button "Okay" at bounding box center [919, 425] width 60 height 33
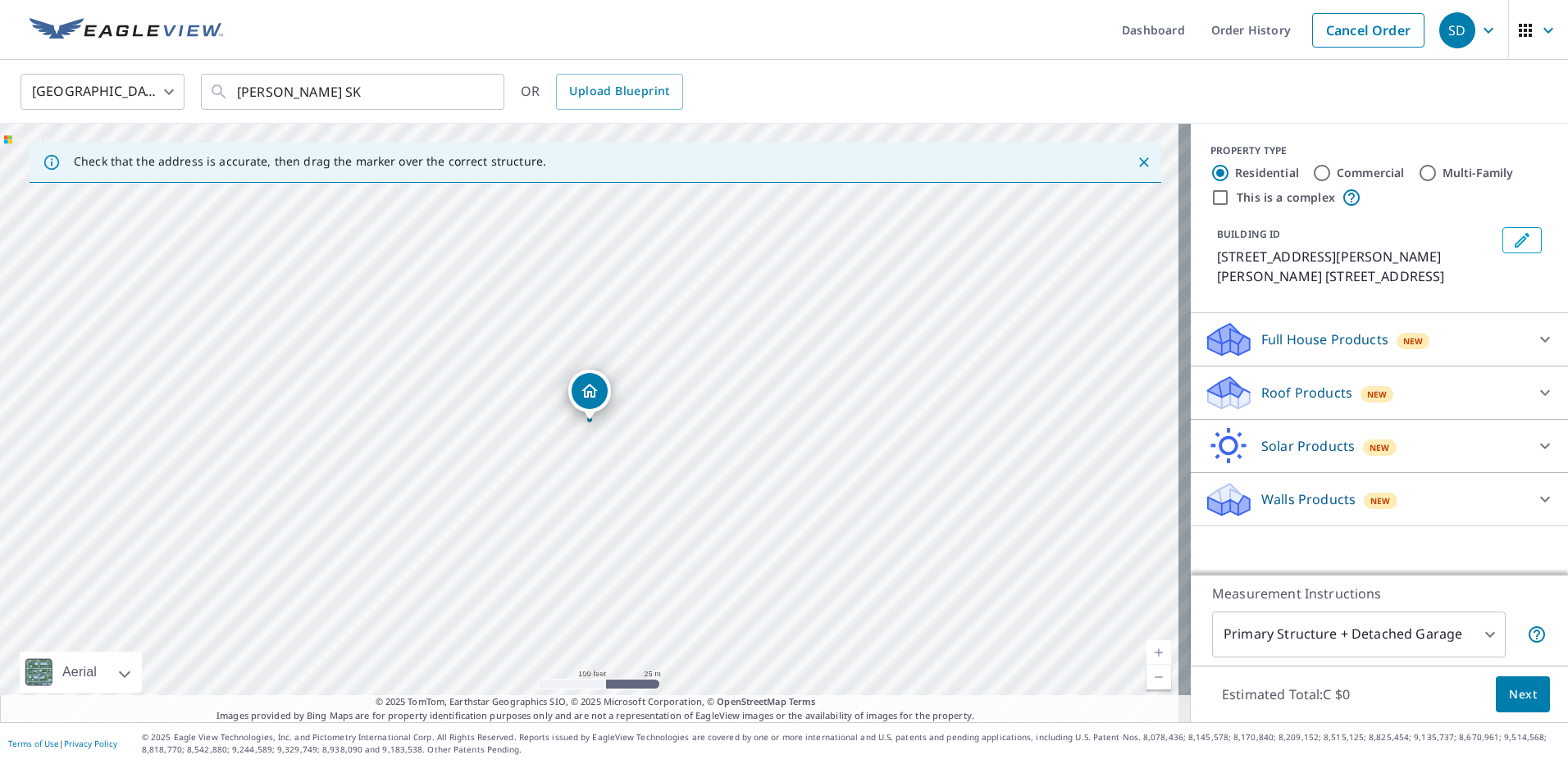
click at [1536, 344] on icon at bounding box center [1546, 340] width 20 height 20
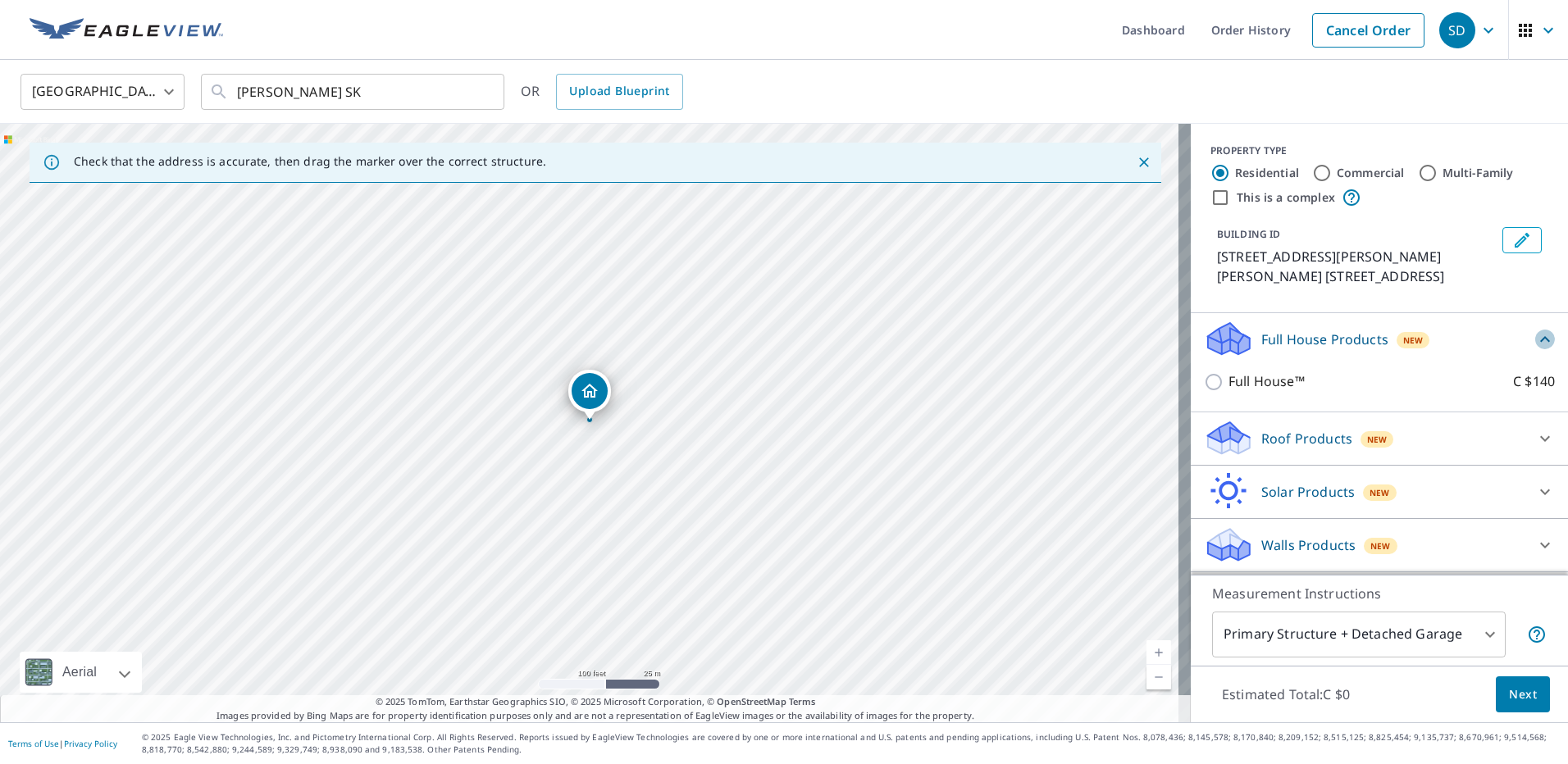
click at [1536, 343] on icon at bounding box center [1546, 340] width 20 height 20
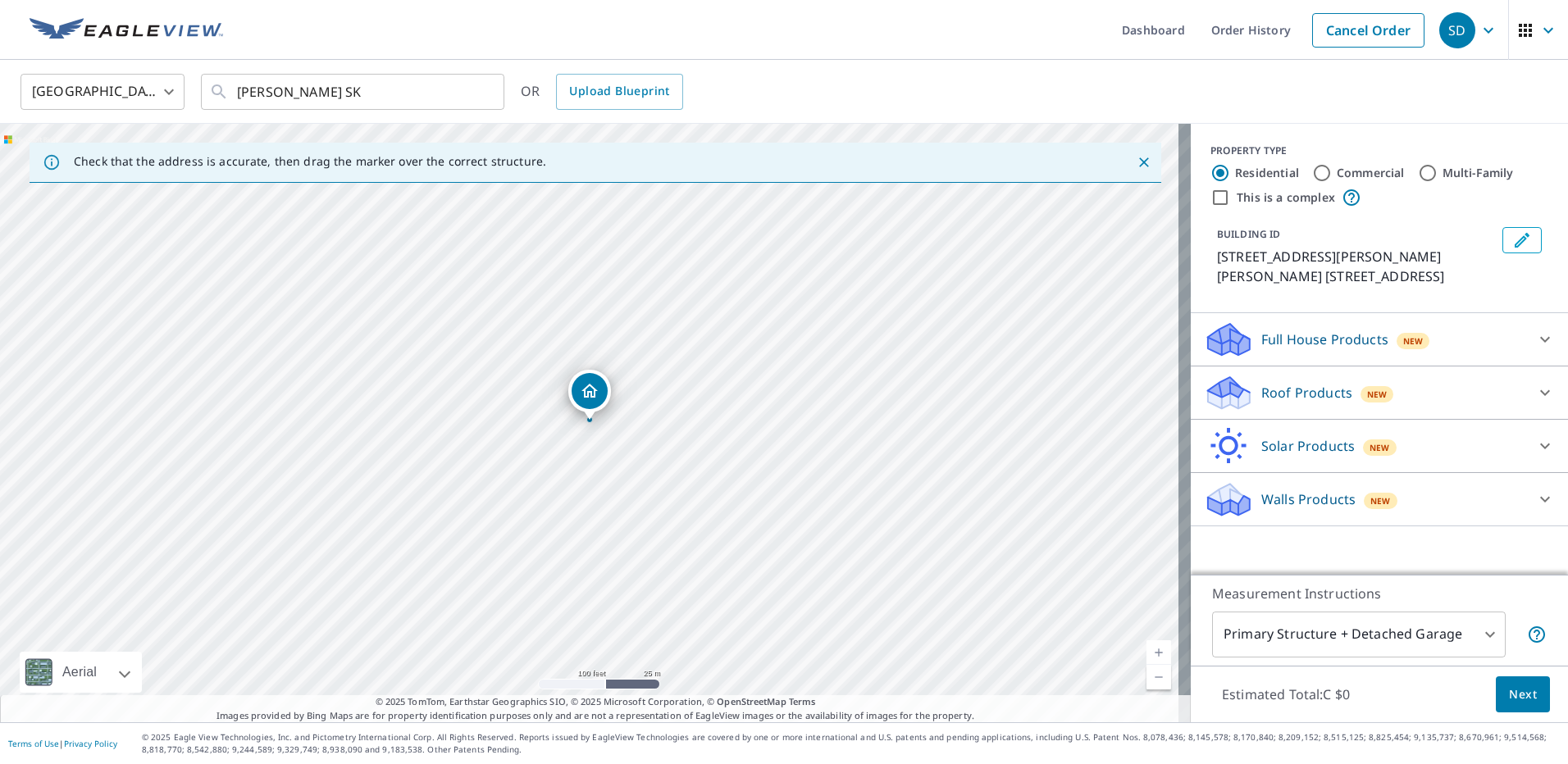
click at [1536, 389] on icon at bounding box center [1546, 393] width 20 height 20
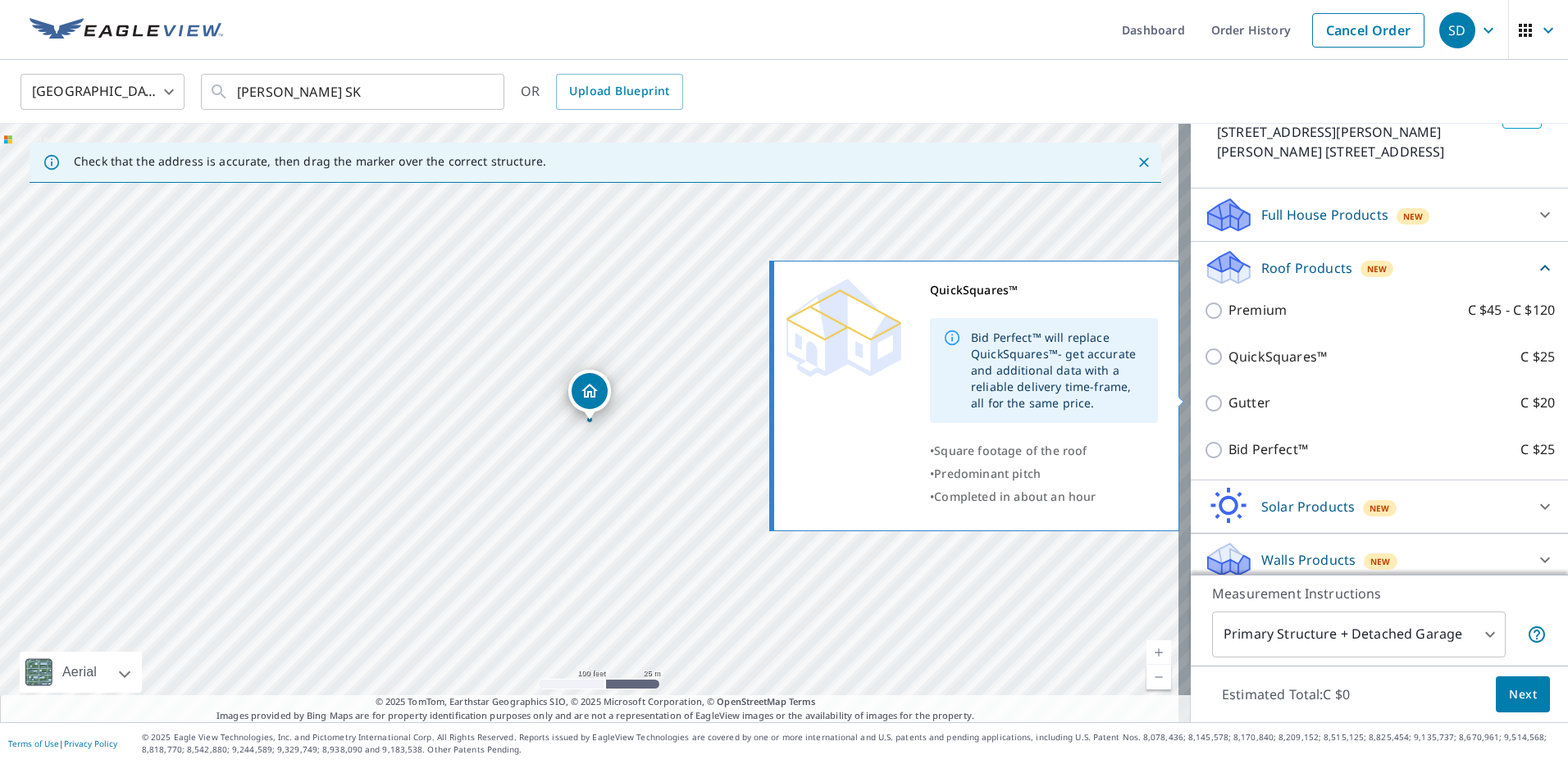
scroll to position [137, 0]
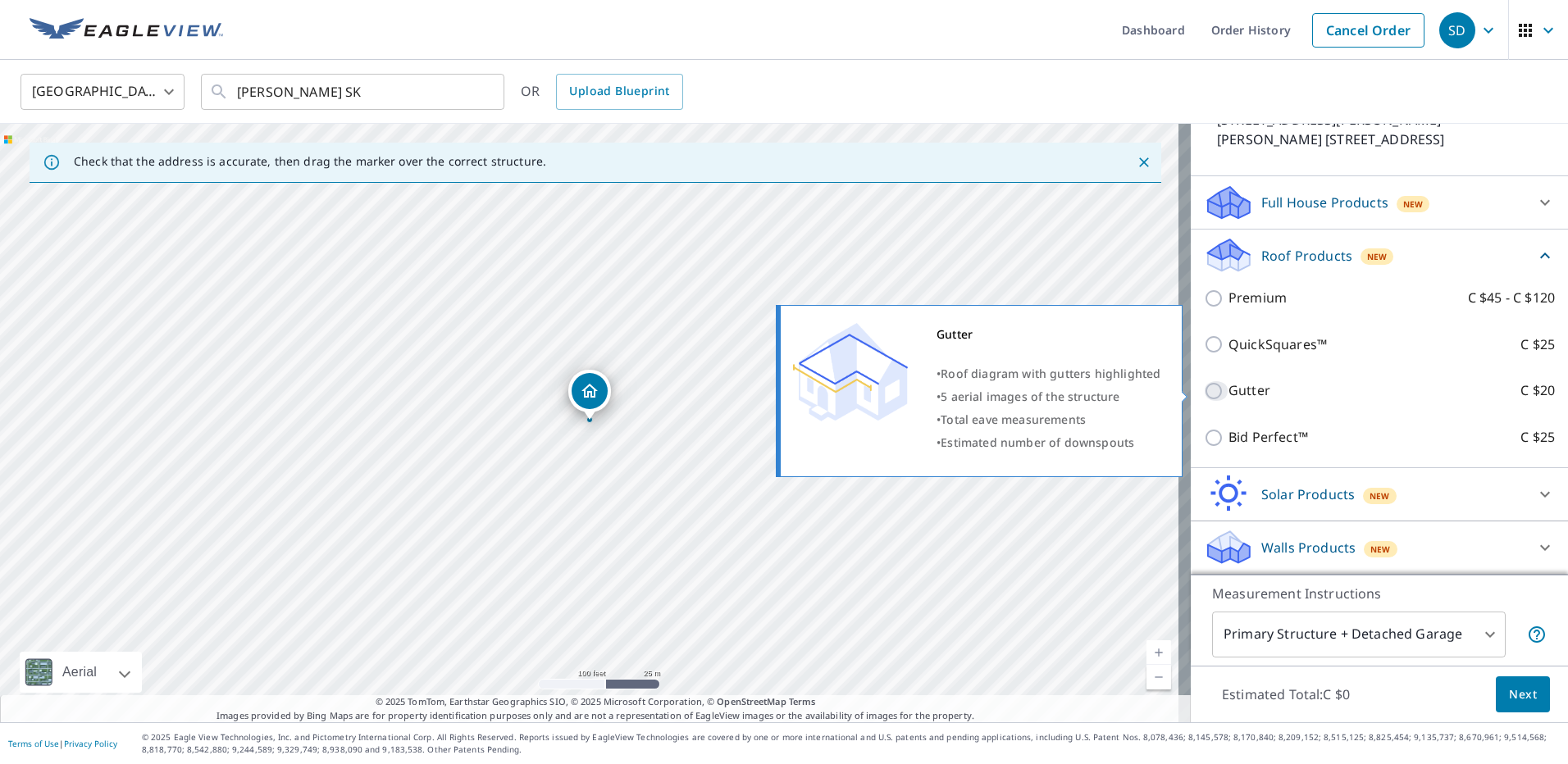
click at [1206, 395] on input "Gutter C $20" at bounding box center [1217, 391] width 25 height 20
checkbox input "true"
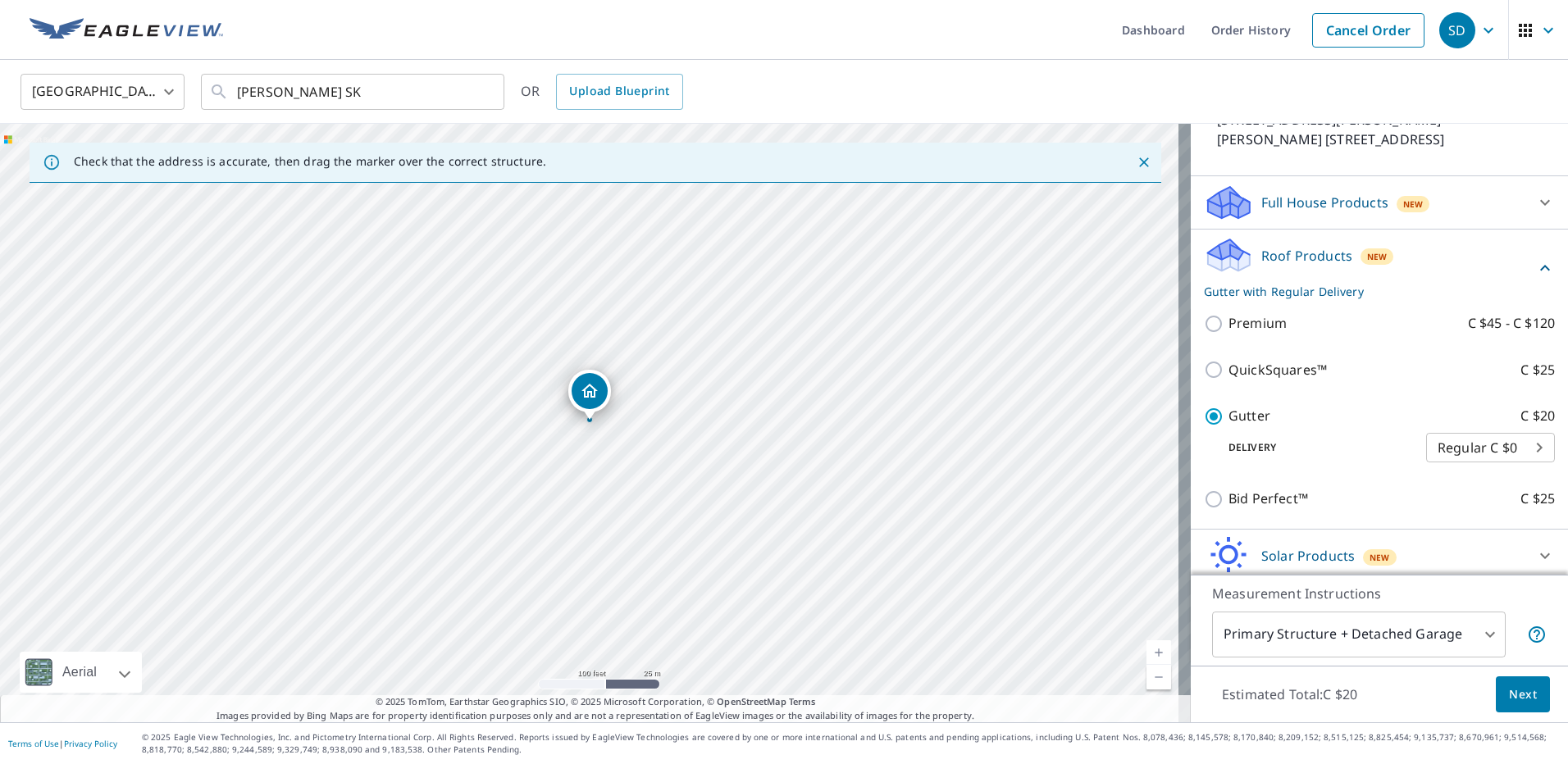
click at [1504, 450] on body "SD SD Dashboard Order History Cancel Order SD Canada CA ​ [PERSON_NAME] SK ​ OR…" at bounding box center [784, 382] width 1568 height 764
click at [1475, 448] on li "Regular C $0" at bounding box center [1465, 448] width 128 height 30
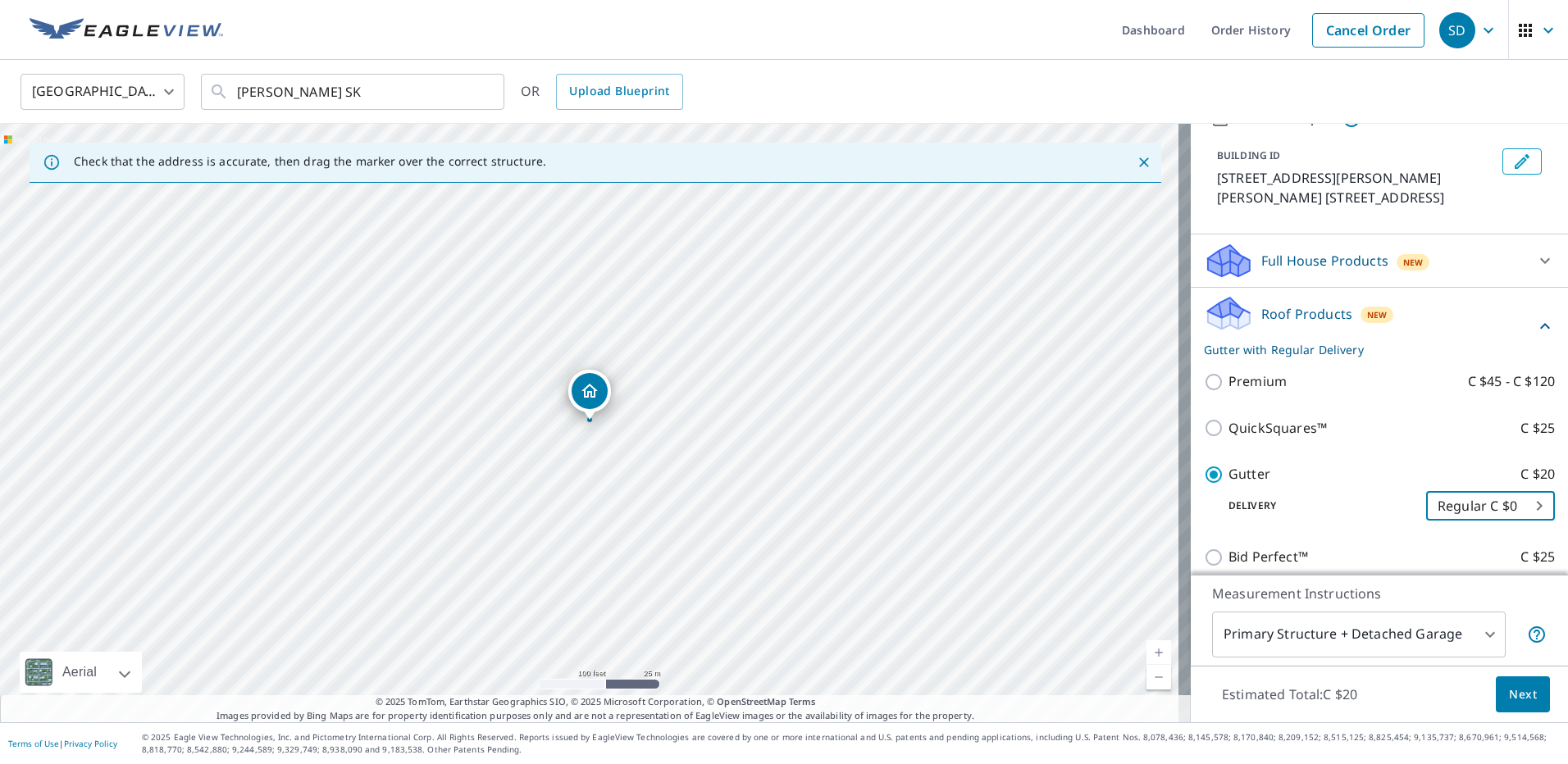
scroll to position [35, 0]
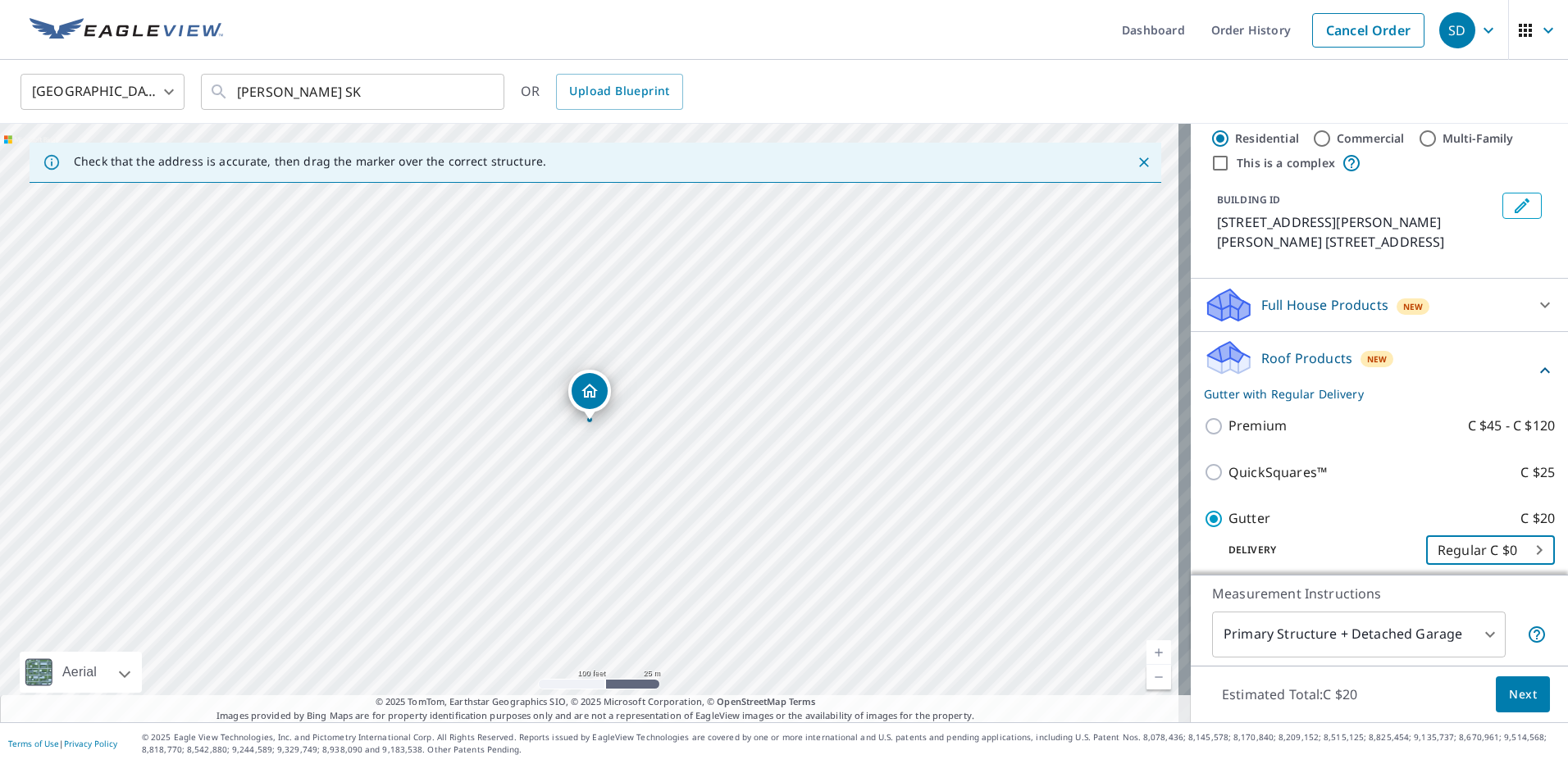
click at [1396, 314] on div "New" at bounding box center [1413, 307] width 34 height 17
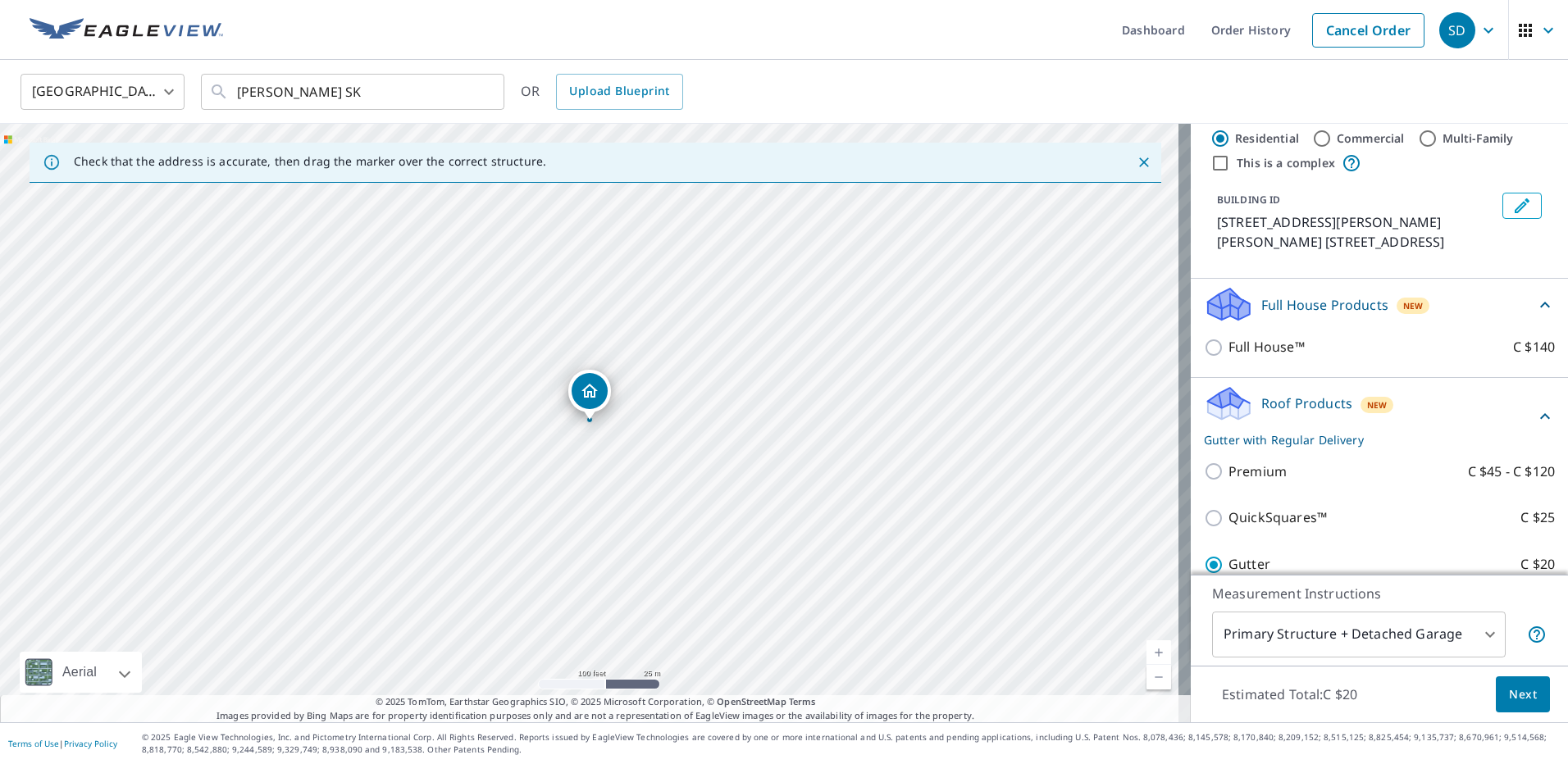
click at [1393, 316] on div "Full House Products New" at bounding box center [1370, 304] width 332 height 39
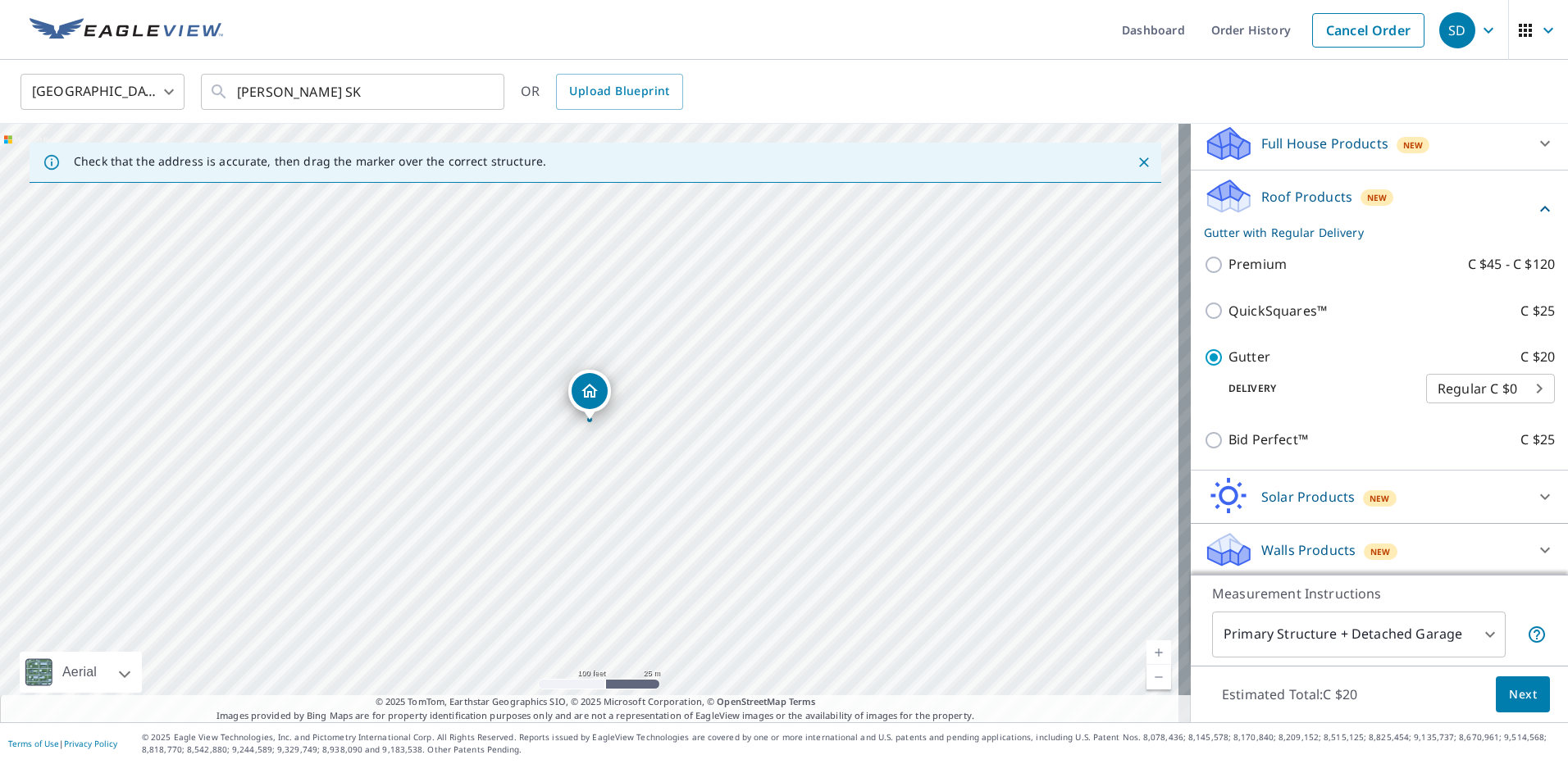
scroll to position [198, 0]
click at [1509, 696] on span "Next" at bounding box center [1523, 694] width 28 height 21
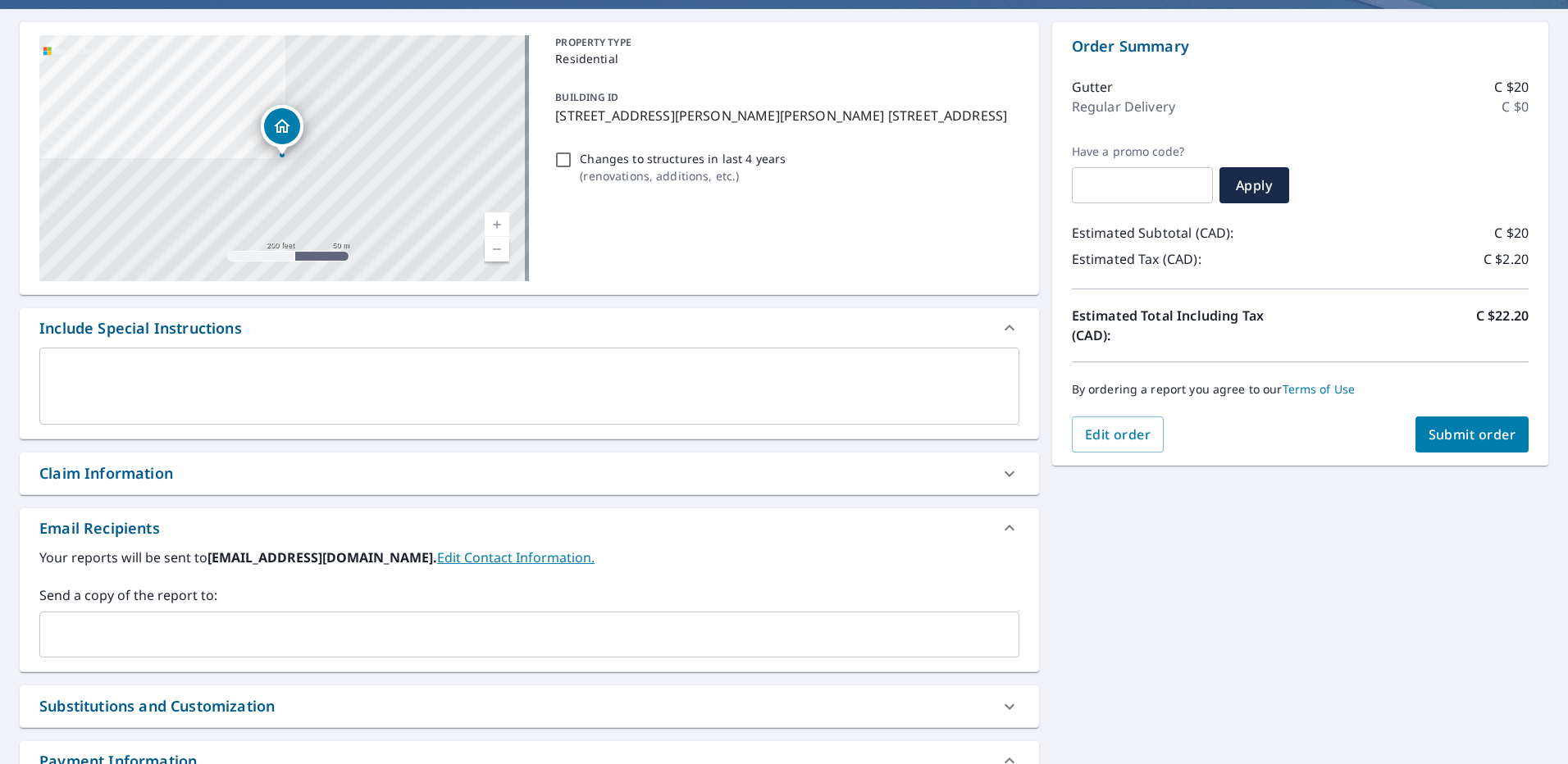
scroll to position [301, 0]
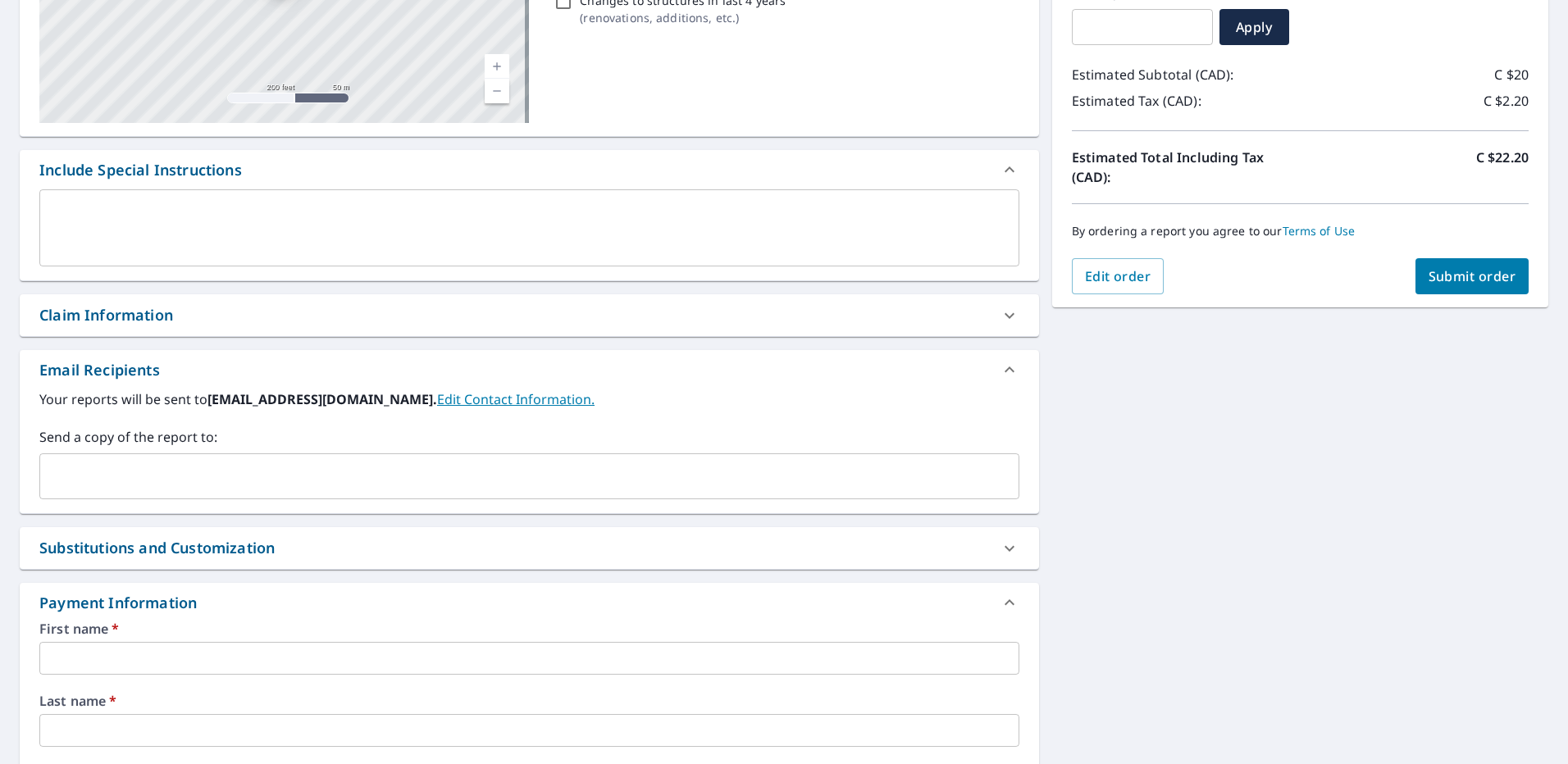
click at [1488, 278] on span "Submit order" at bounding box center [1473, 277] width 88 height 18
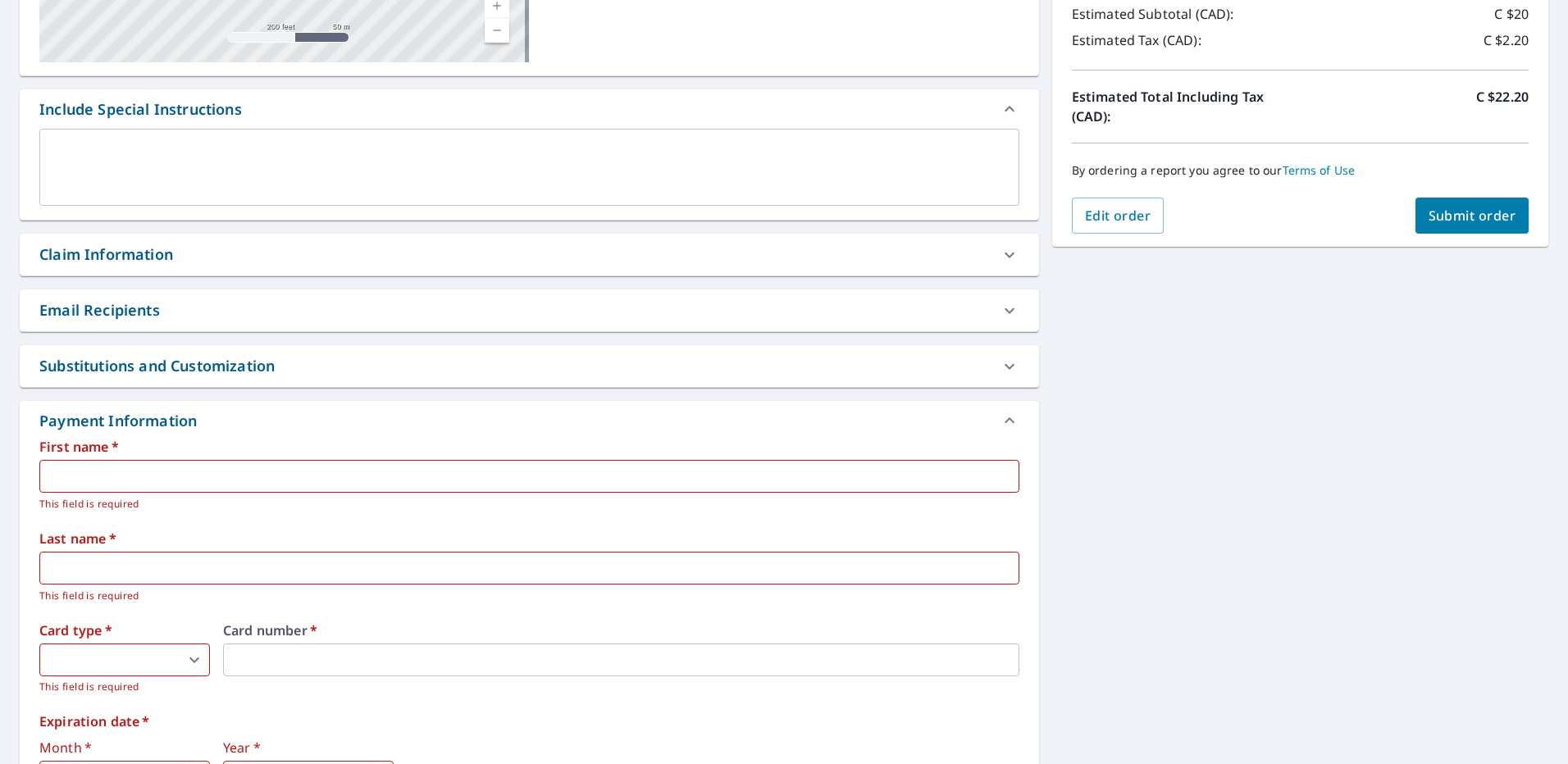
scroll to position [547, 0]
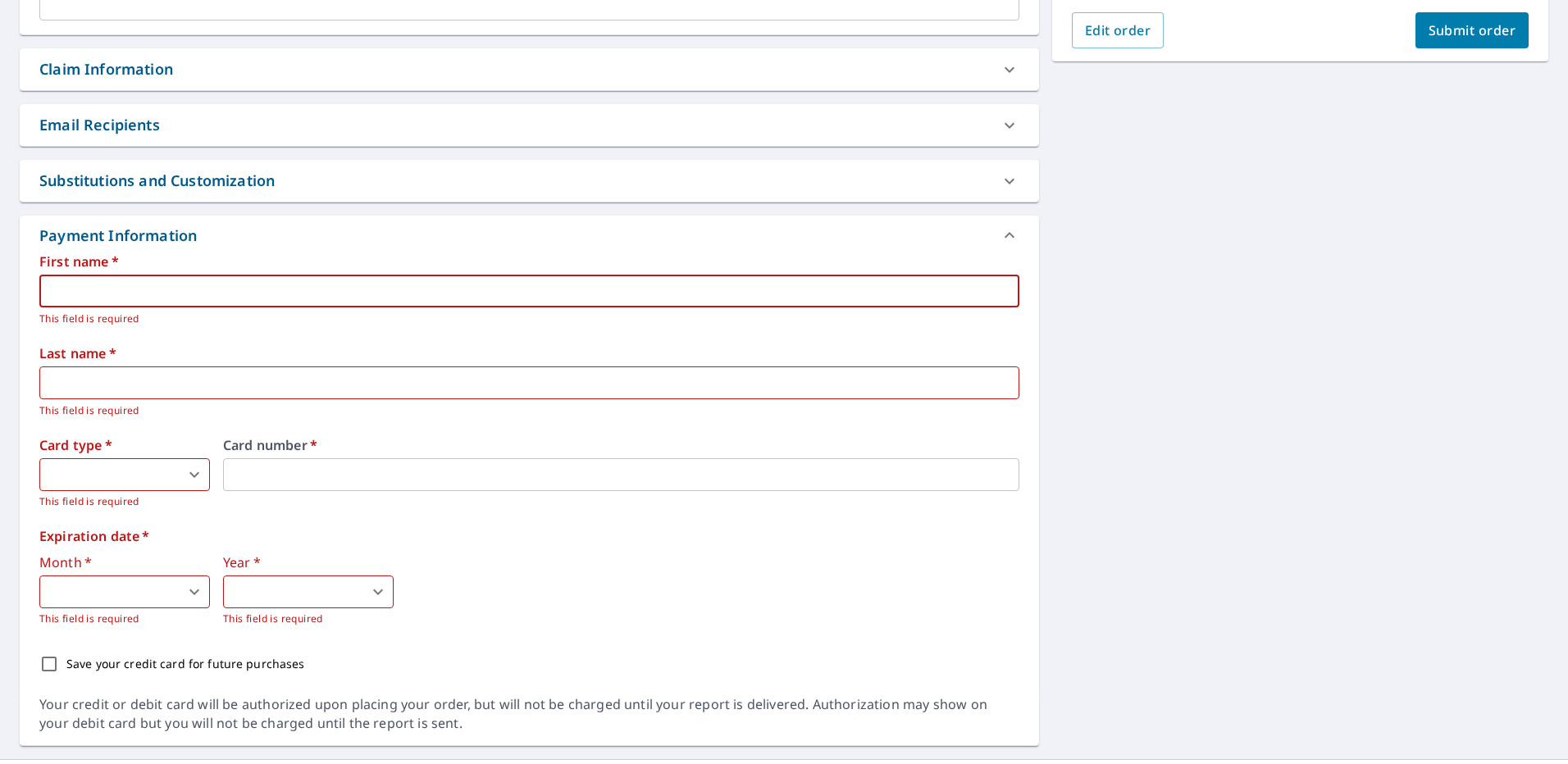
click at [160, 290] on input "text" at bounding box center [530, 292] width 980 height 33
type input "[PERSON_NAME]"
click at [132, 468] on body "SD SD Dashboard Order History Cancel Order SD Dashboard / Finalize Order Finali…" at bounding box center [784, 382] width 1568 height 764
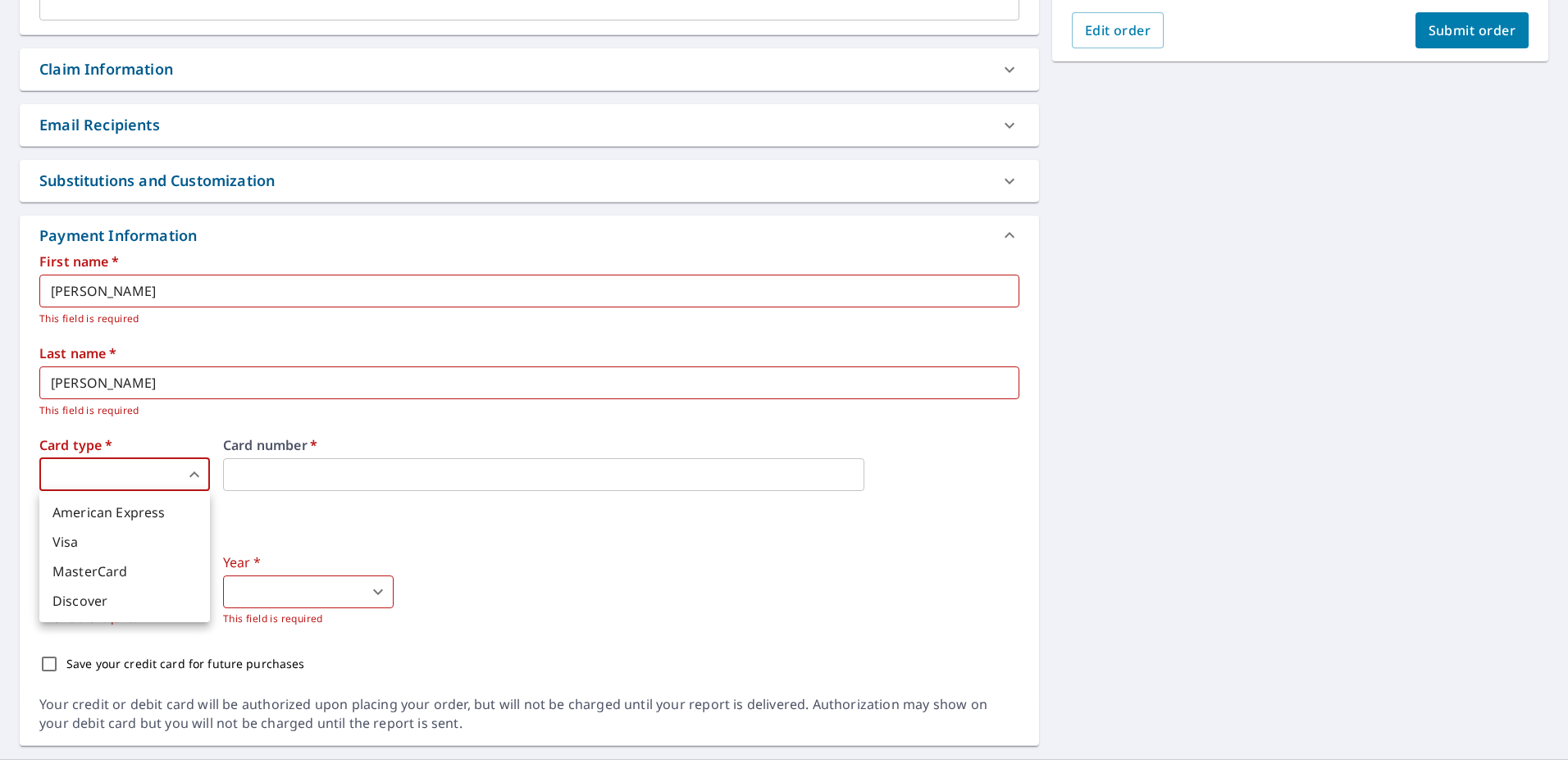
click at [99, 545] on li "Visa" at bounding box center [125, 542] width 171 height 30
type input "2"
click at [298, 488] on iframe at bounding box center [544, 475] width 641 height 33
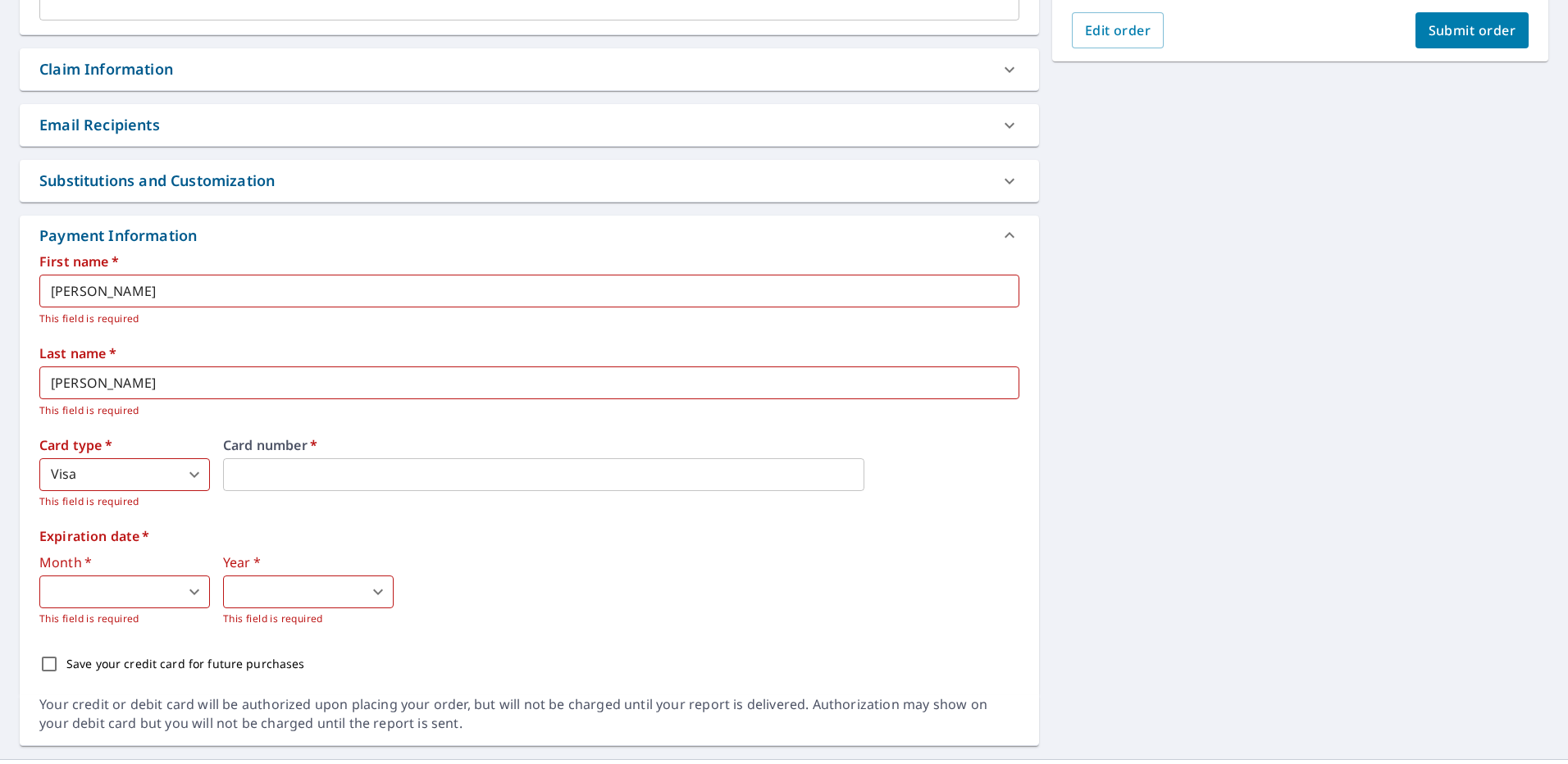
click at [174, 586] on body "SD SD Dashboard Order History Cancel Order SD Dashboard / Finalize Order Finali…" at bounding box center [784, 382] width 1568 height 764
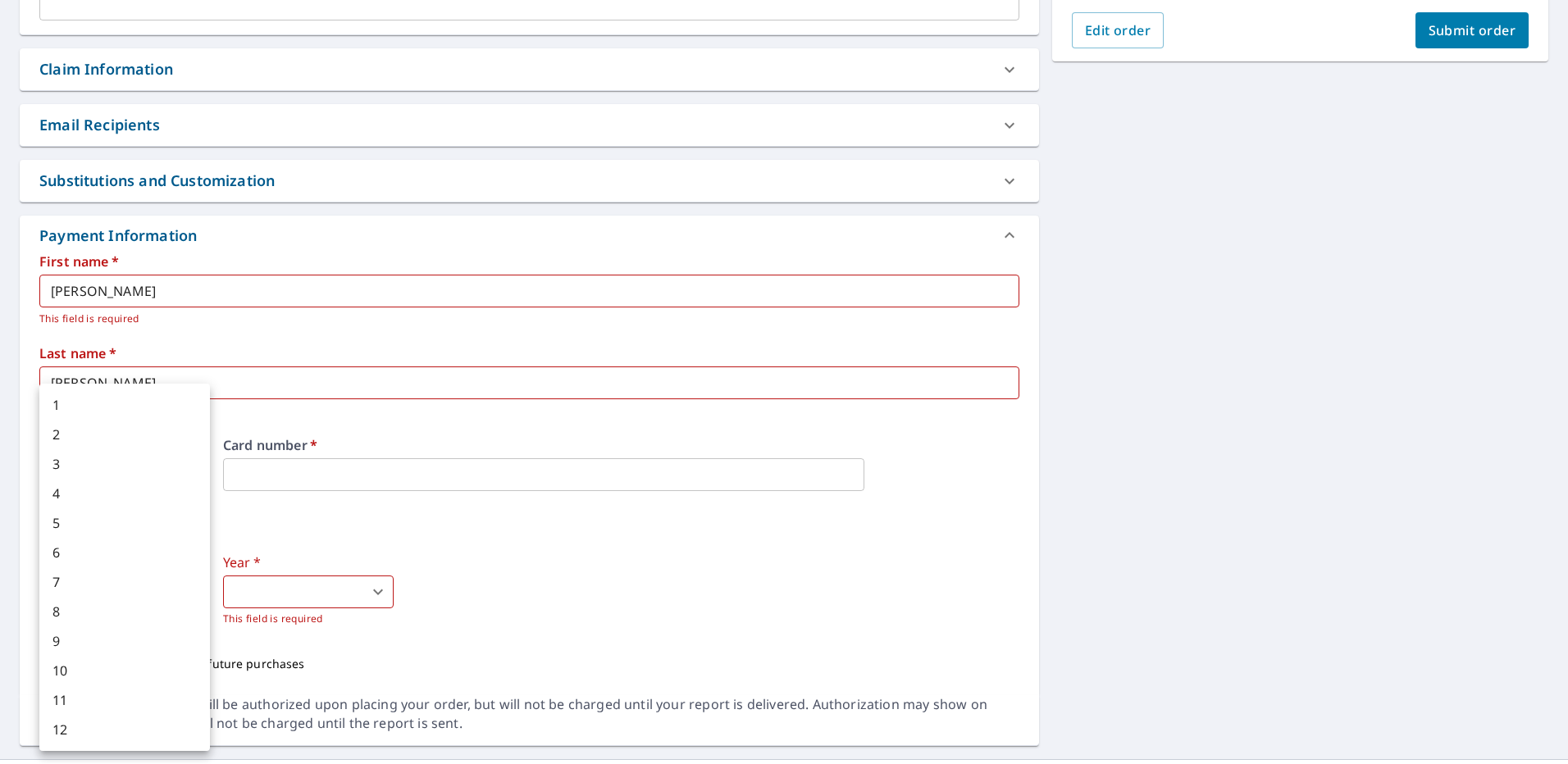
click at [305, 500] on div at bounding box center [784, 382] width 1568 height 764
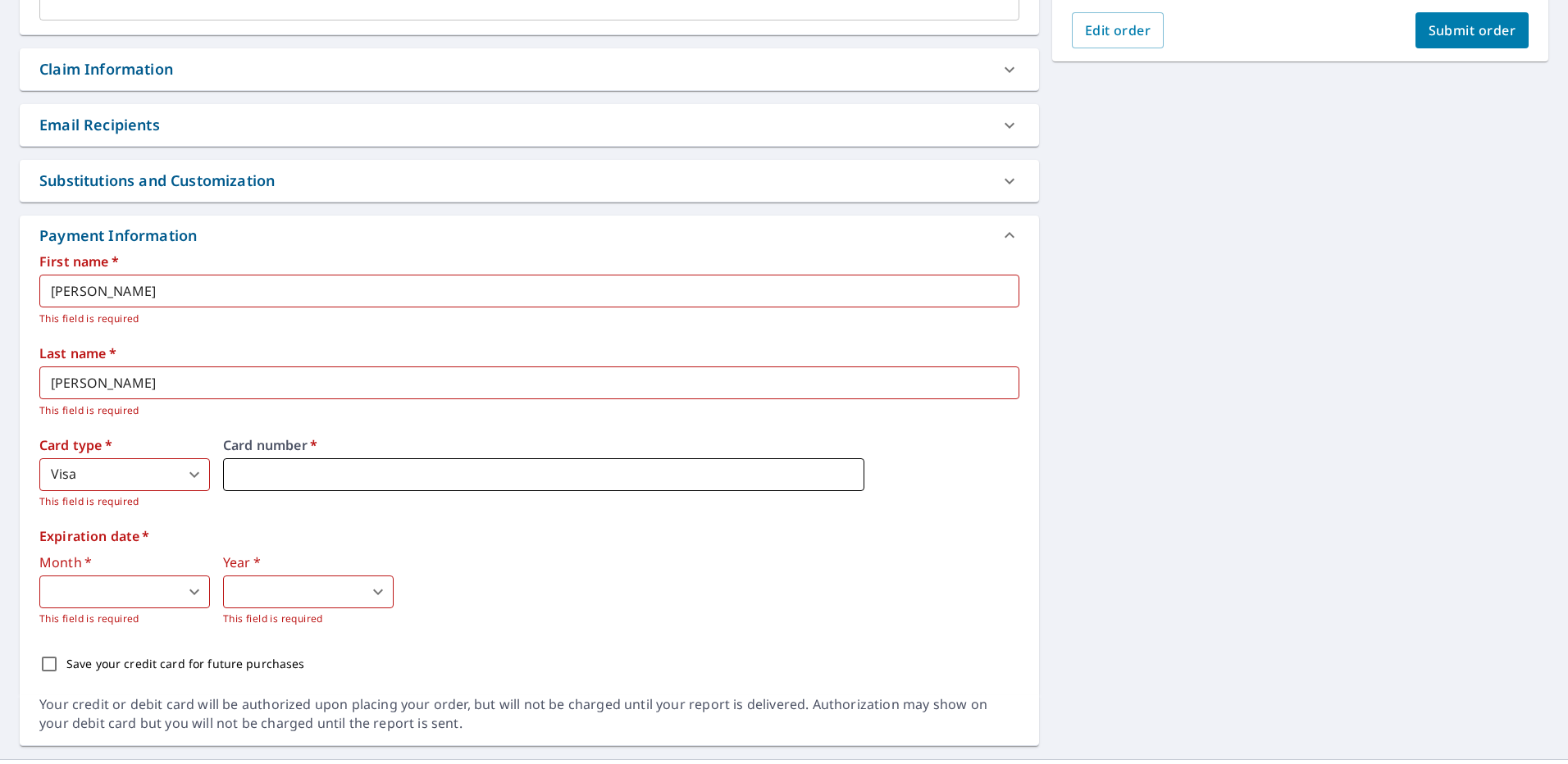
click at [333, 463] on iframe at bounding box center [544, 475] width 641 height 33
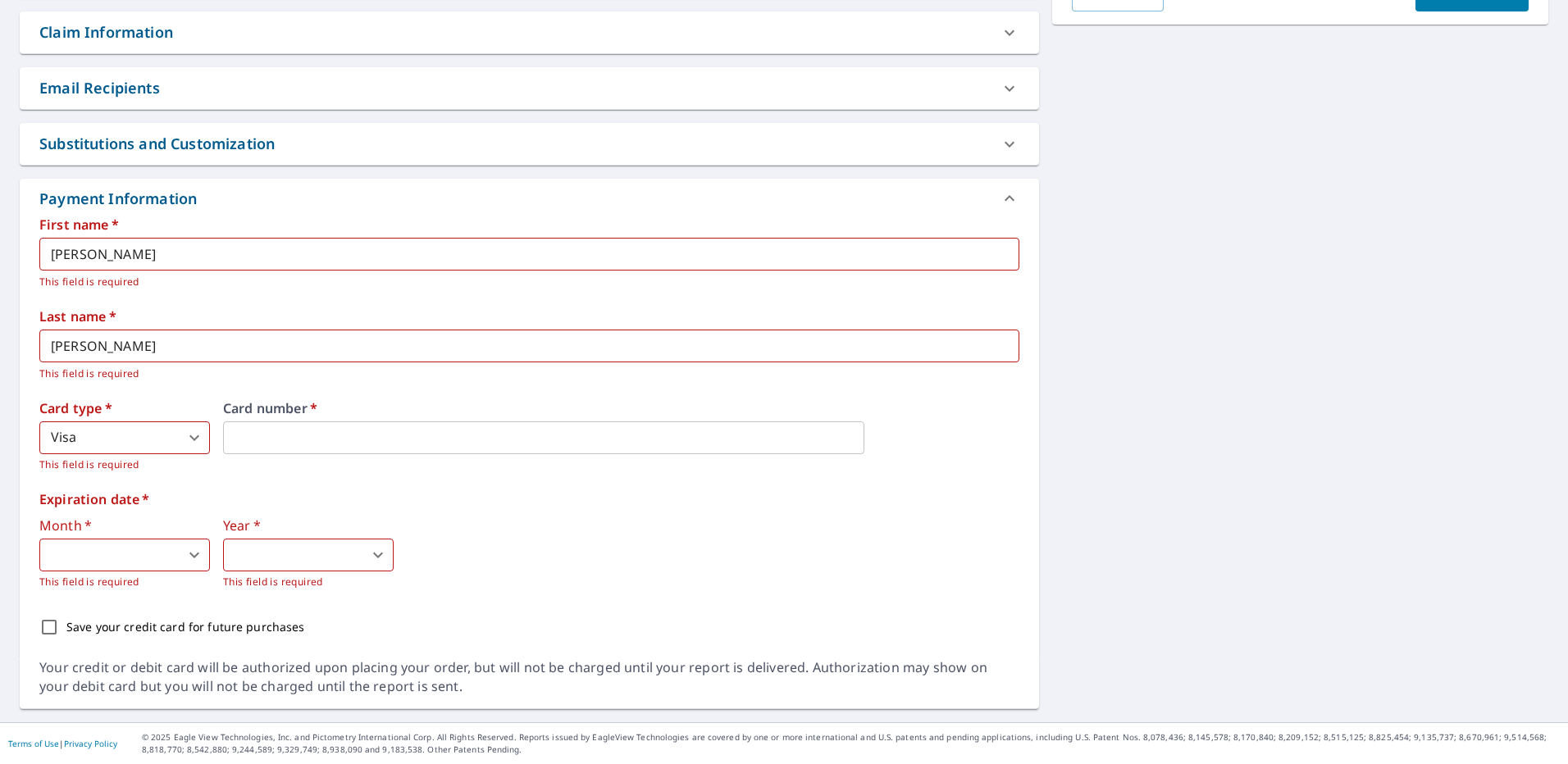
scroll to position [338, 0]
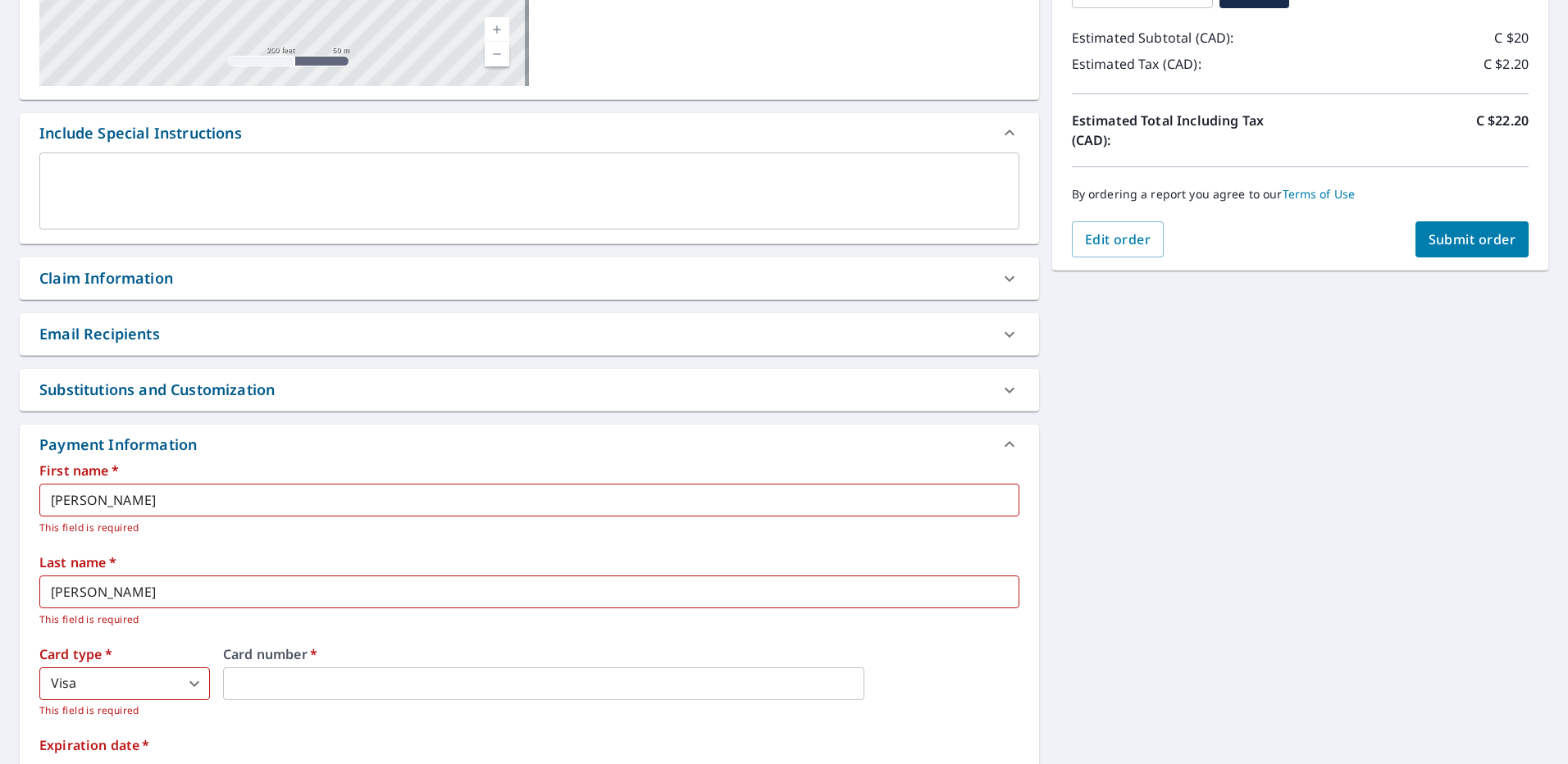
click at [244, 276] on div "Claim Information" at bounding box center [515, 278] width 951 height 22
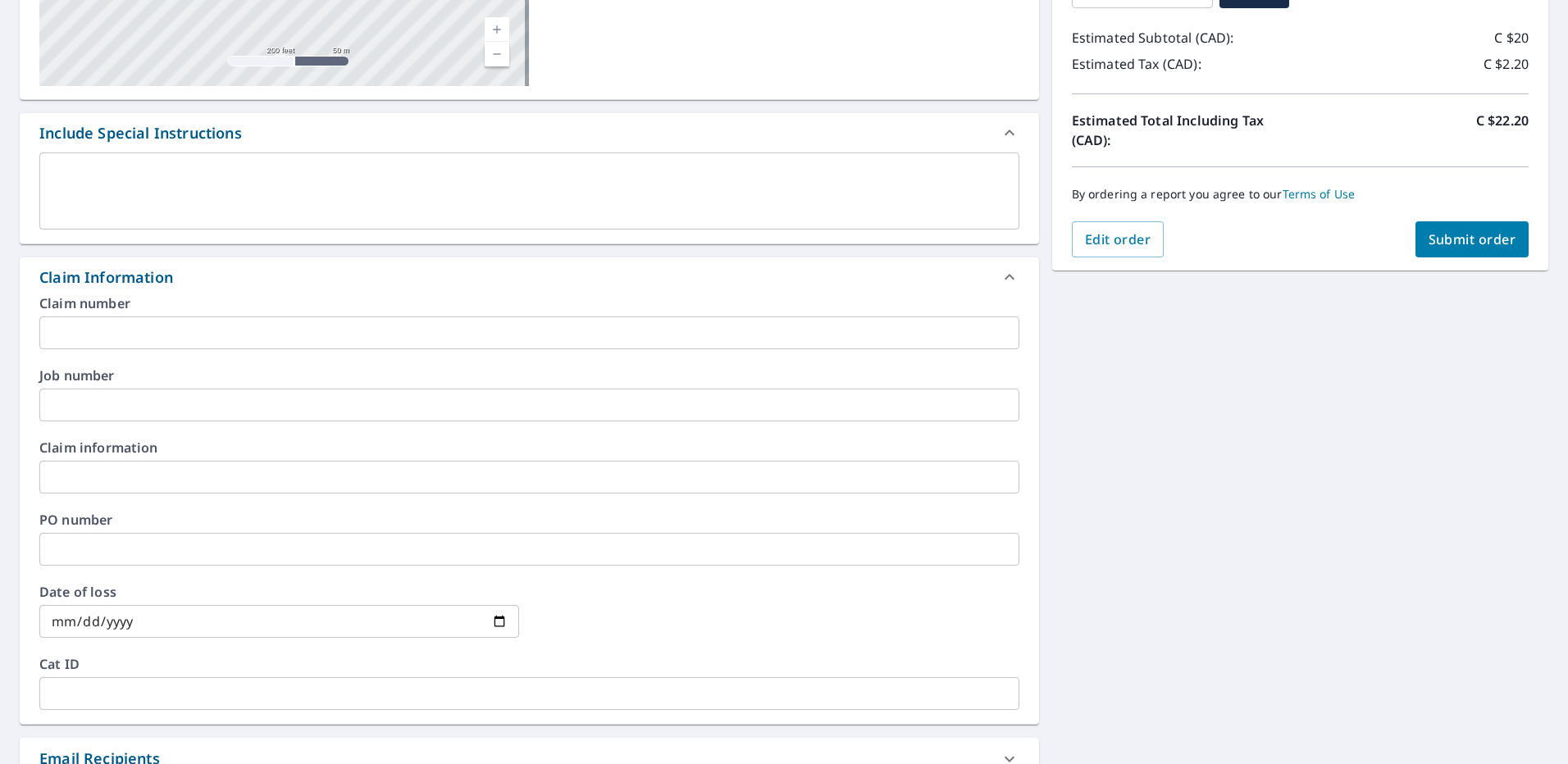
click at [254, 281] on div "Claim Information" at bounding box center [515, 278] width 951 height 22
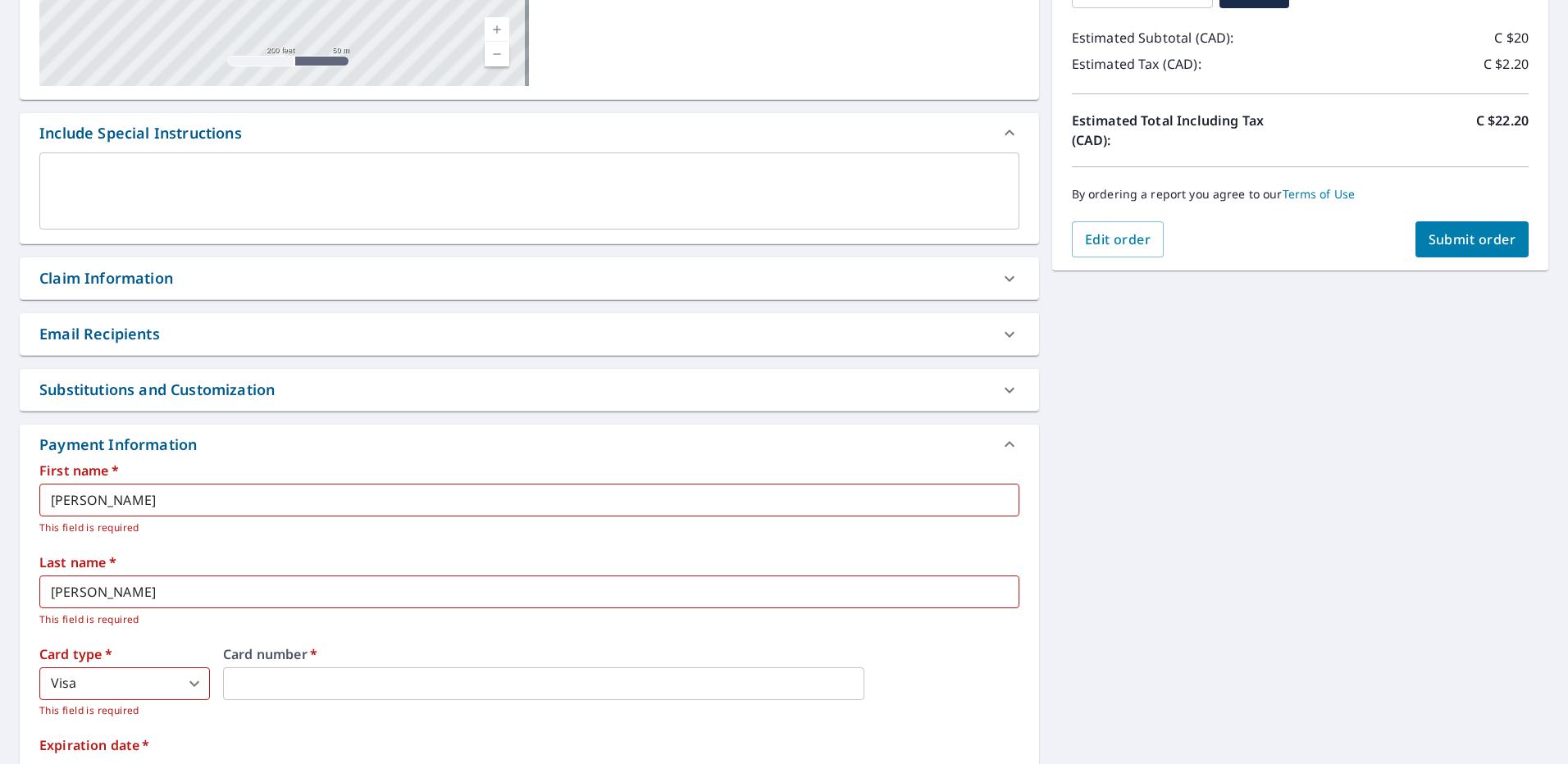
click at [276, 331] on div "Email Recipients" at bounding box center [515, 334] width 951 height 22
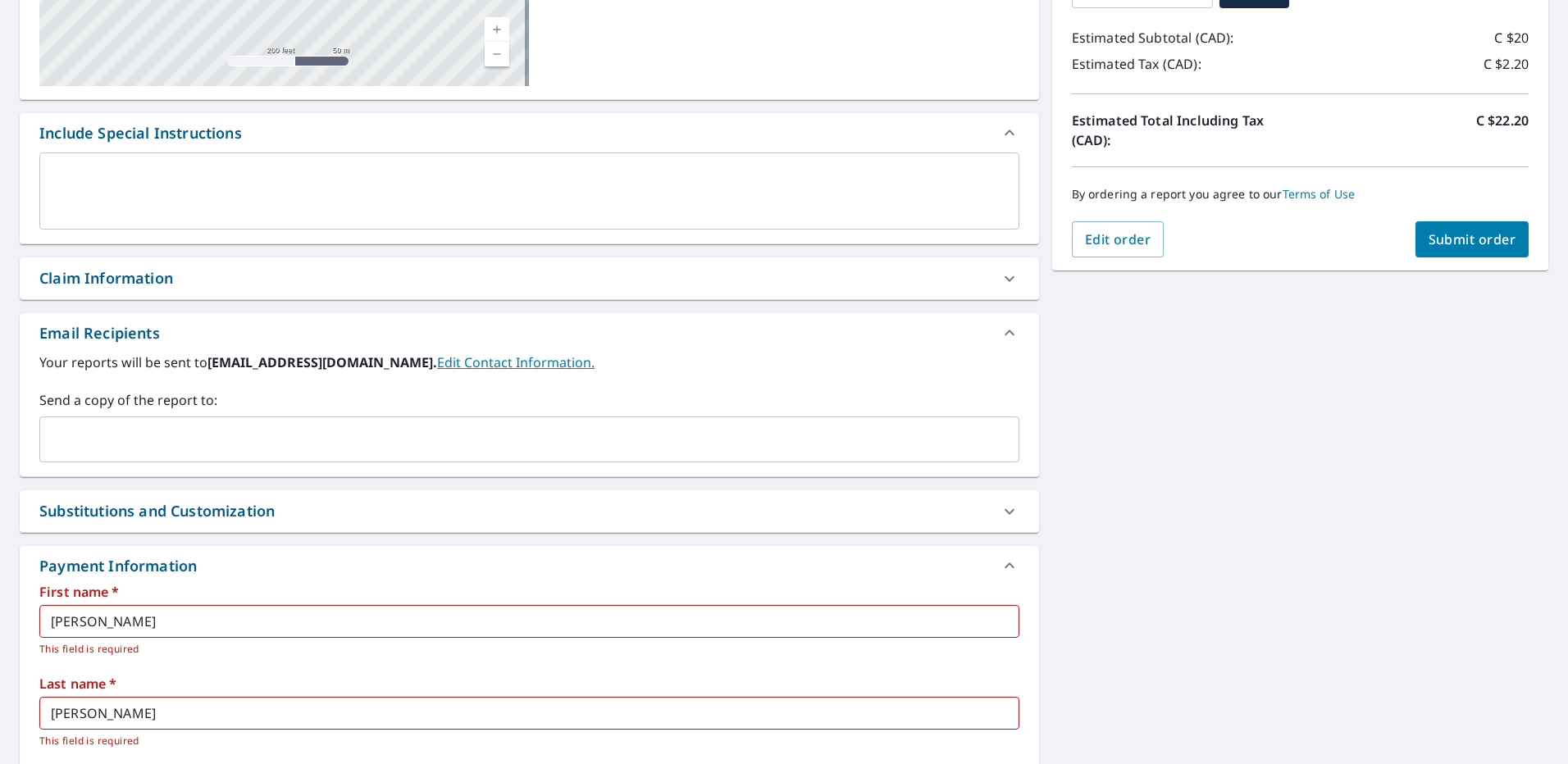
click at [271, 294] on div "Claim Information" at bounding box center [530, 278] width 1019 height 41
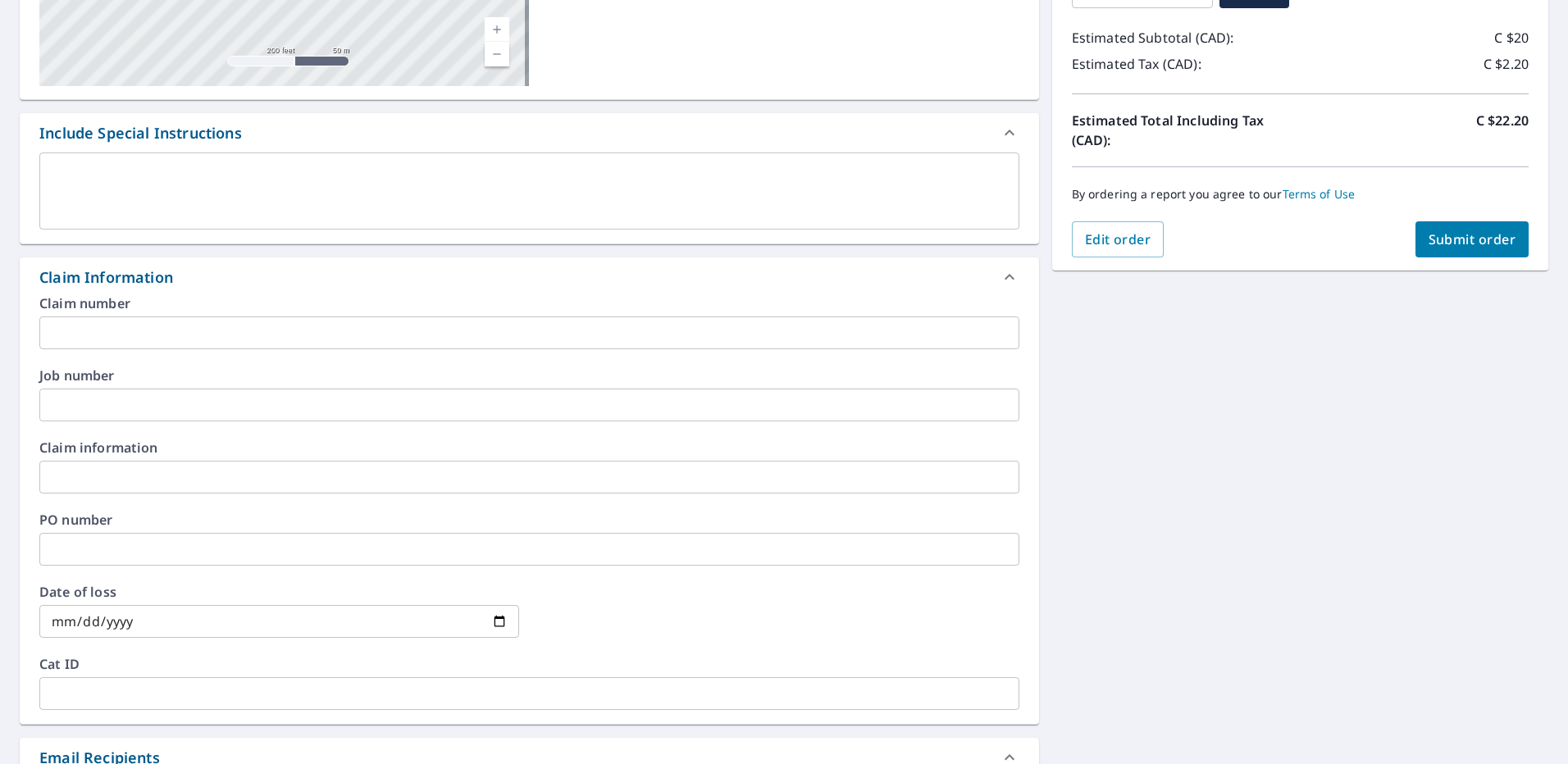
click at [276, 286] on div "Claim Information" at bounding box center [515, 278] width 951 height 22
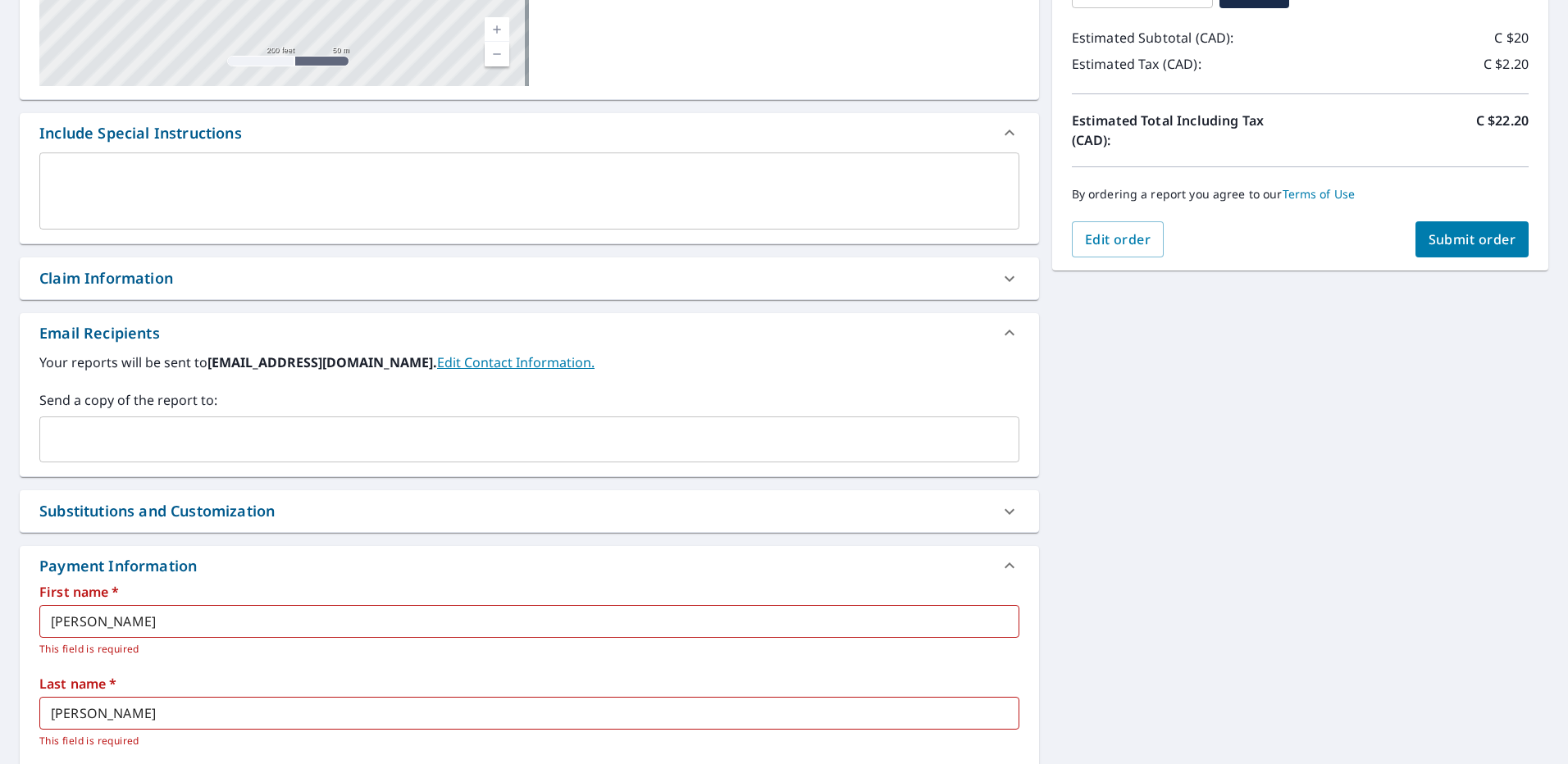
click at [228, 510] on div "Substitutions and Customization" at bounding box center [157, 511] width 235 height 22
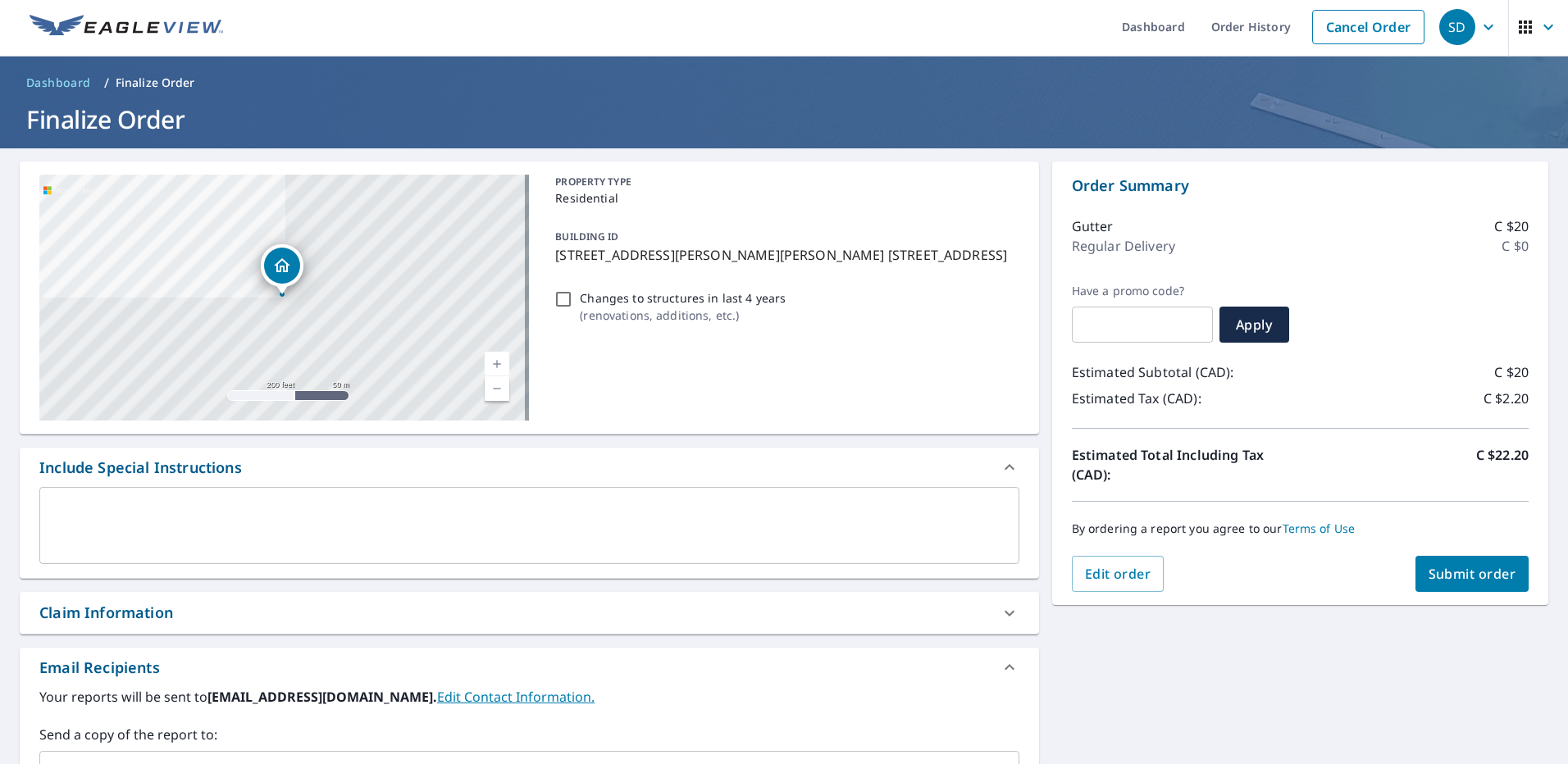
scroll to position [0, 0]
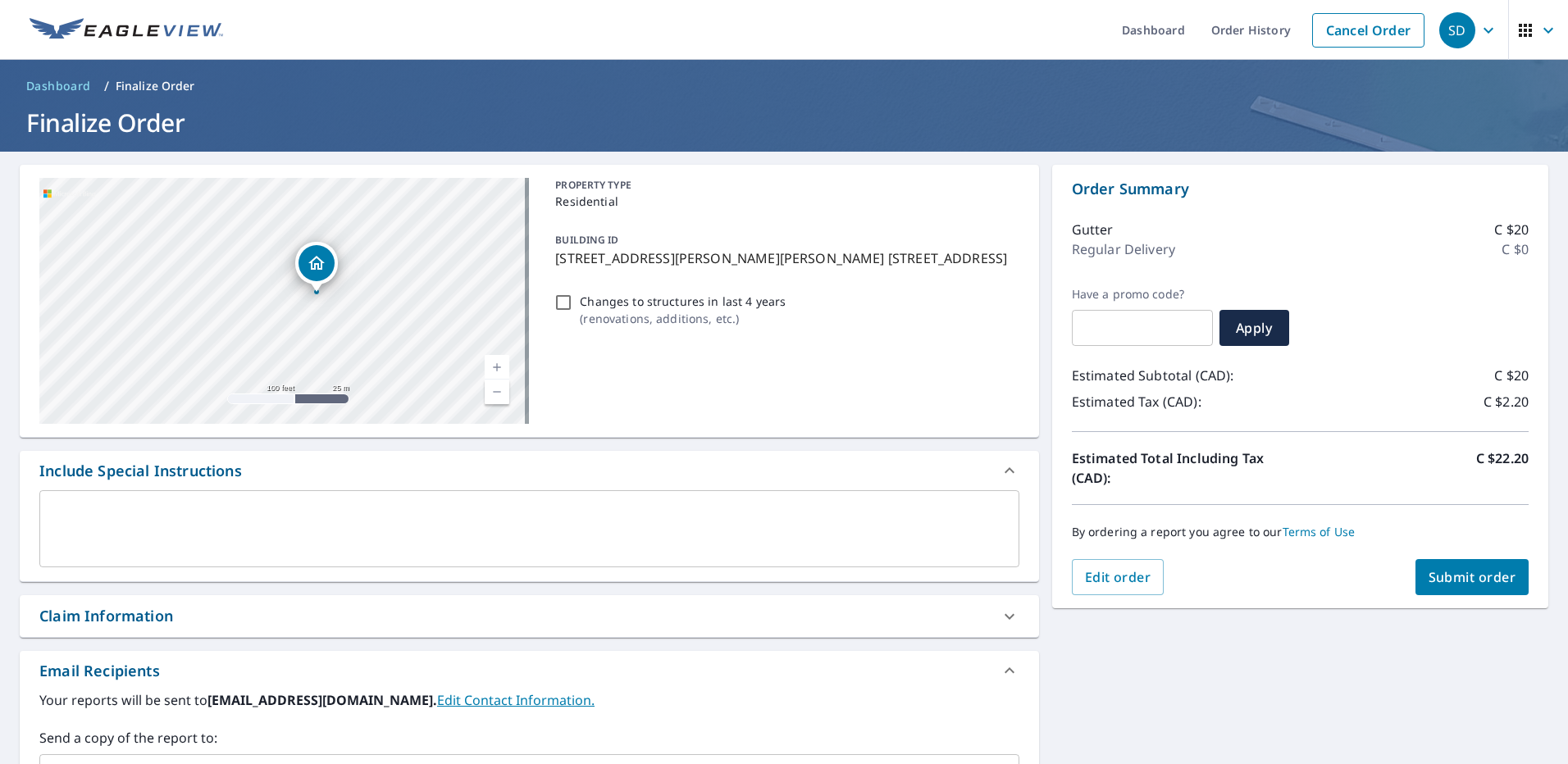
drag, startPoint x: 232, startPoint y: 293, endPoint x: 338, endPoint y: 333, distance: 113.3
click at [338, 333] on div "[STREET_ADDRESS][PERSON_NAME] 159 SK S4K0A8" at bounding box center [284, 301] width 490 height 246
drag, startPoint x: 310, startPoint y: 278, endPoint x: 332, endPoint y: 280, distance: 22.1
click at [332, 280] on div "[STREET_ADDRESS][PERSON_NAME] 159 SK S4K0A8" at bounding box center [284, 301] width 490 height 246
drag, startPoint x: 269, startPoint y: 322, endPoint x: 217, endPoint y: 317, distance: 52.2
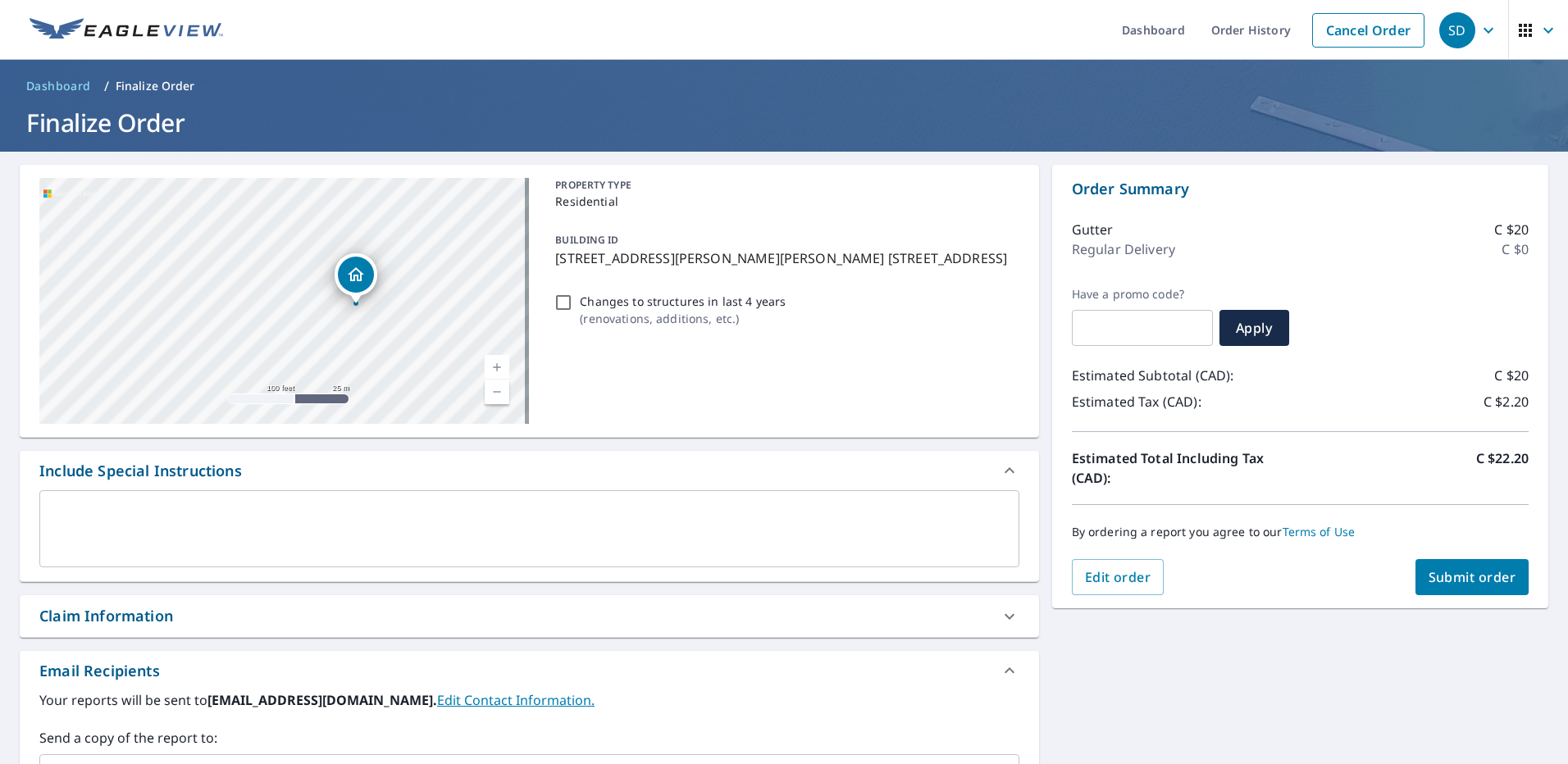
click at [217, 317] on div "[STREET_ADDRESS][PERSON_NAME] 159 SK S4K0A8" at bounding box center [284, 301] width 490 height 246
drag, startPoint x: 259, startPoint y: 241, endPoint x: 257, endPoint y: 262, distance: 21.1
click at [257, 262] on div "[STREET_ADDRESS][PERSON_NAME] 159 SK S4K0A8" at bounding box center [284, 301] width 490 height 246
